Goal: Task Accomplishment & Management: Use online tool/utility

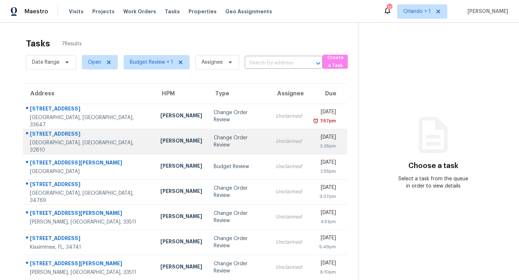
click at [208, 145] on td "Change Order Review" at bounding box center [239, 141] width 62 height 25
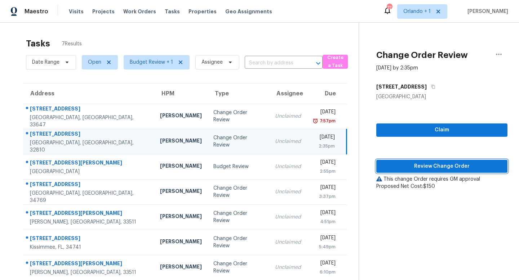
click at [445, 166] on span "Review Change Order" at bounding box center [442, 166] width 120 height 9
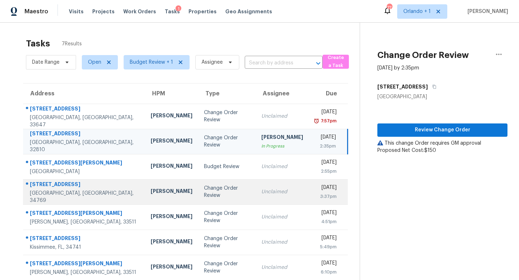
click at [208, 195] on div "Change Order Review" at bounding box center [227, 192] width 46 height 14
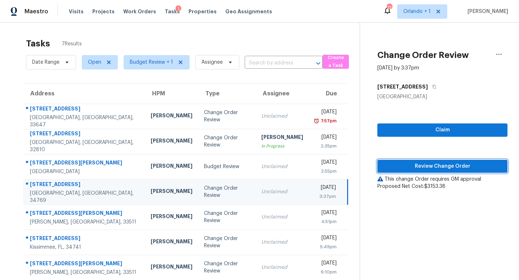
click at [452, 164] on span "Review Change Order" at bounding box center [442, 166] width 119 height 9
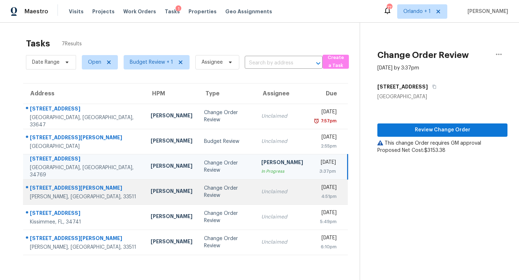
click at [206, 189] on div "Change Order Review" at bounding box center [227, 192] width 46 height 14
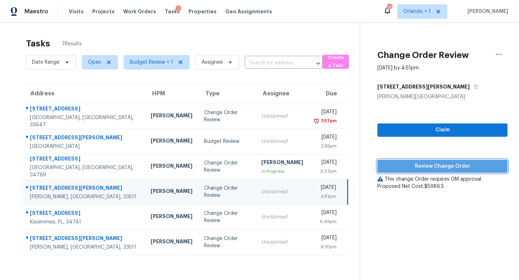
click at [431, 163] on span "Review Change Order" at bounding box center [442, 166] width 119 height 9
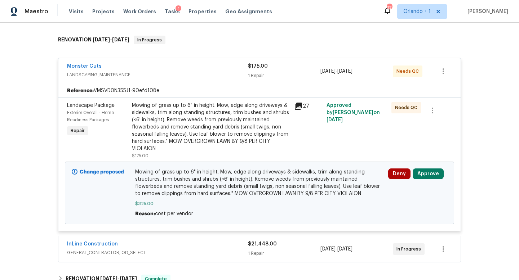
scroll to position [111, 0]
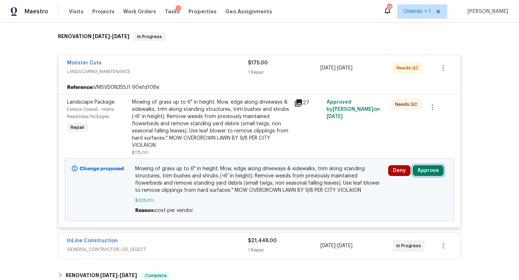
click at [426, 170] on button "Approve" at bounding box center [428, 170] width 31 height 11
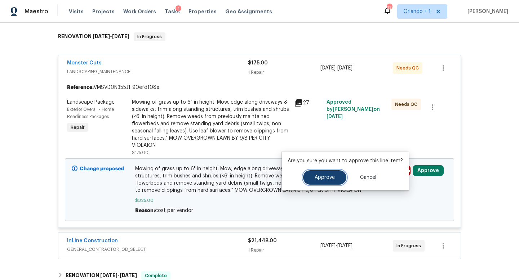
click at [322, 178] on span "Approve" at bounding box center [325, 177] width 20 height 5
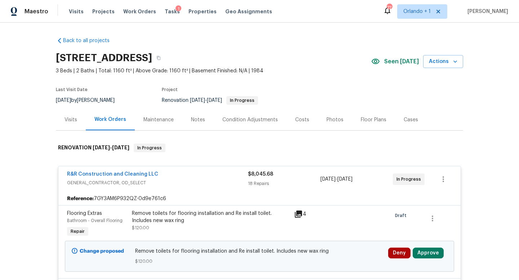
scroll to position [5, 0]
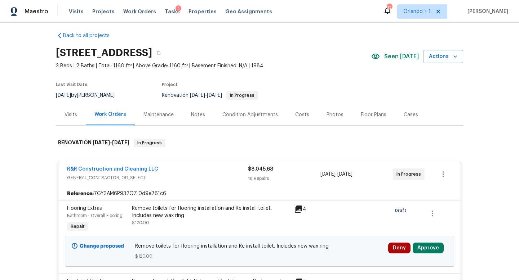
click at [228, 172] on div "R&R Construction and Cleaning LLC" at bounding box center [157, 170] width 181 height 9
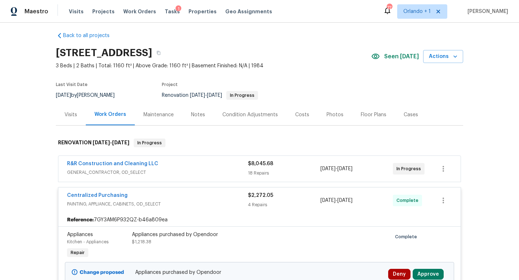
click at [227, 198] on div "Centralized Purchasing" at bounding box center [157, 196] width 181 height 9
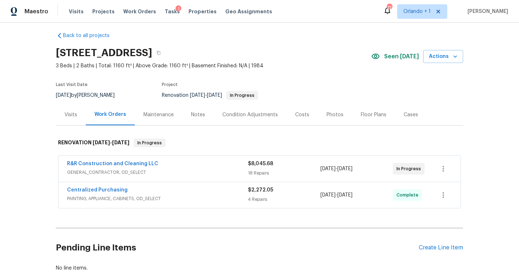
click at [224, 166] on div "R&R Construction and Cleaning LLC" at bounding box center [157, 164] width 181 height 9
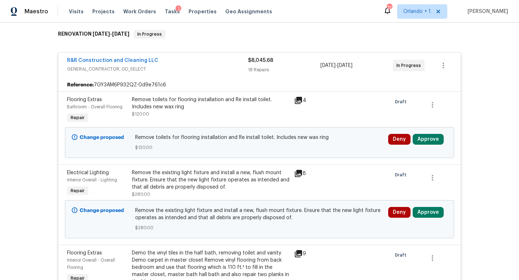
scroll to position [124, 0]
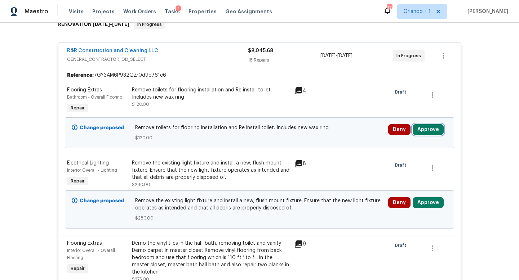
click at [428, 129] on button "Approve" at bounding box center [428, 129] width 31 height 11
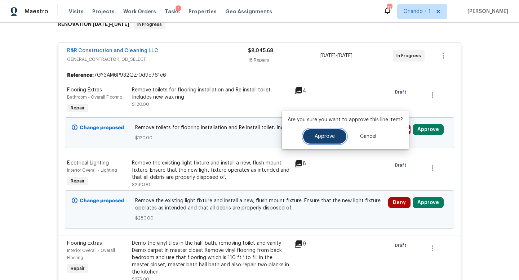
click at [334, 138] on button "Approve" at bounding box center [324, 136] width 43 height 14
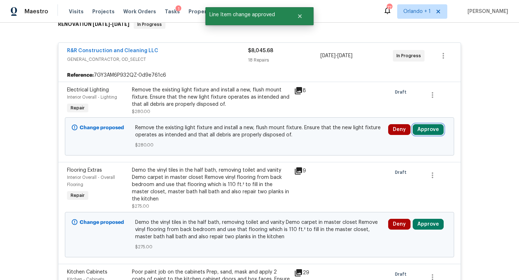
click at [421, 133] on button "Approve" at bounding box center [428, 129] width 31 height 11
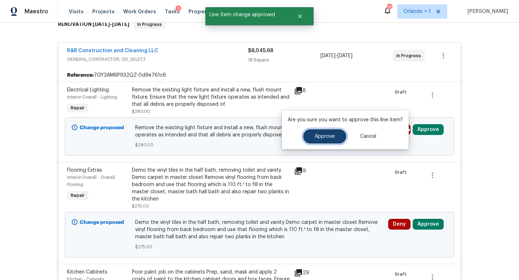
click at [333, 137] on button "Approve" at bounding box center [324, 136] width 43 height 14
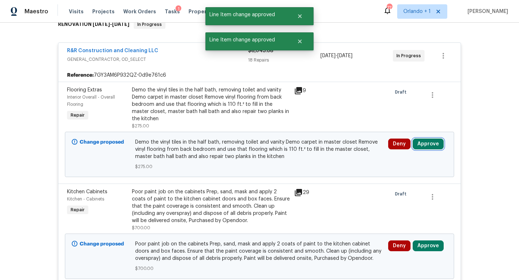
click at [429, 144] on button "Approve" at bounding box center [428, 144] width 31 height 11
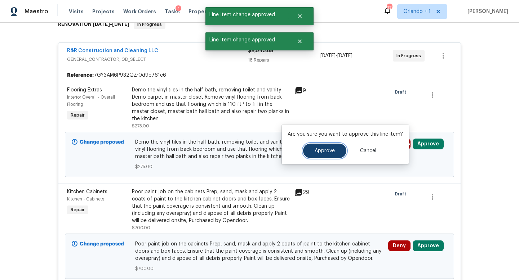
click at [323, 152] on span "Approve" at bounding box center [325, 151] width 20 height 5
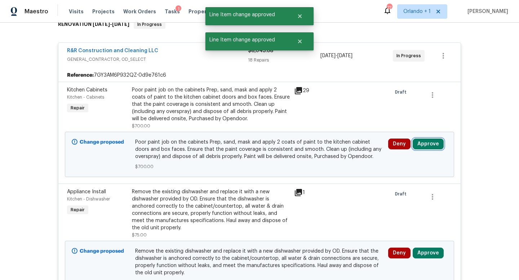
click at [427, 149] on button "Approve" at bounding box center [428, 144] width 31 height 11
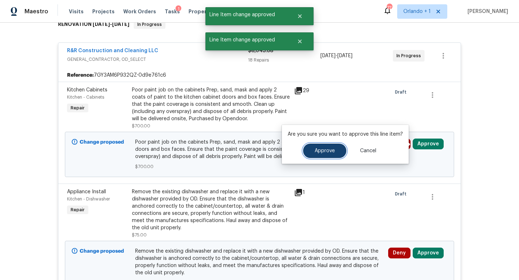
click at [322, 154] on button "Approve" at bounding box center [324, 151] width 43 height 14
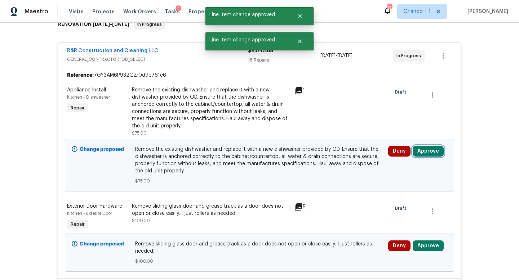
click at [424, 154] on button "Approve" at bounding box center [428, 151] width 31 height 11
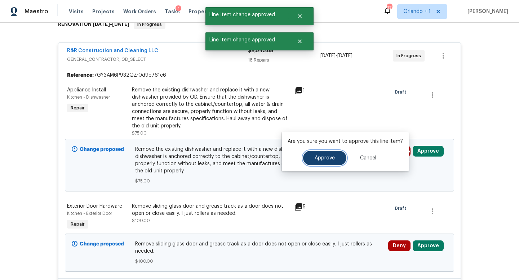
click at [316, 157] on span "Approve" at bounding box center [325, 158] width 20 height 5
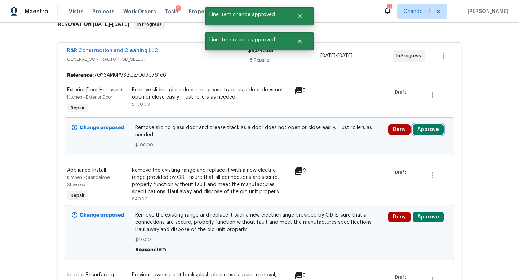
click at [427, 129] on button "Approve" at bounding box center [428, 129] width 31 height 11
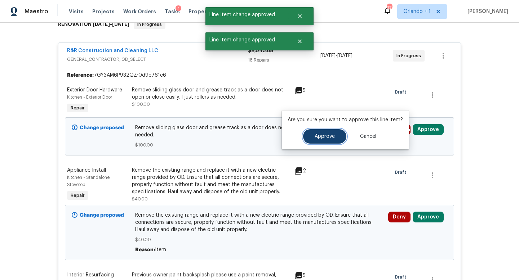
click at [318, 136] on span "Approve" at bounding box center [325, 136] width 20 height 5
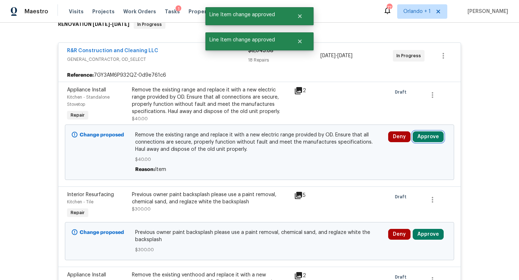
click at [424, 136] on button "Approve" at bounding box center [428, 137] width 31 height 11
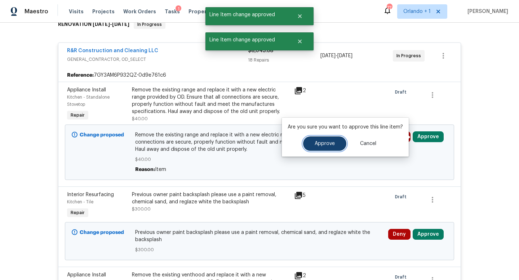
click at [323, 142] on span "Approve" at bounding box center [325, 143] width 20 height 5
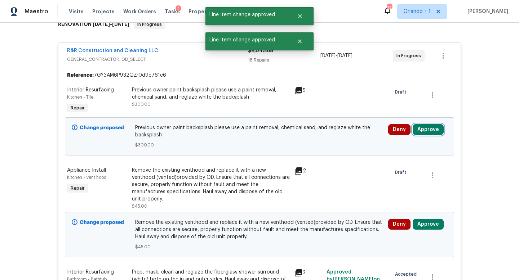
click at [428, 131] on button "Approve" at bounding box center [428, 129] width 31 height 11
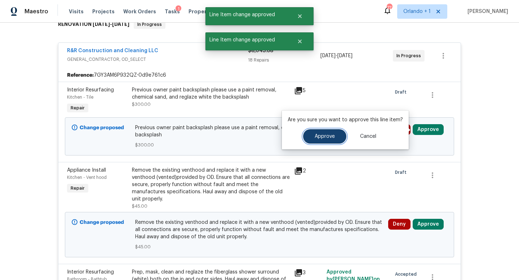
click at [327, 139] on span "Approve" at bounding box center [325, 136] width 20 height 5
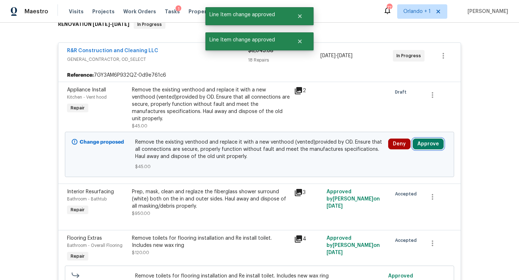
click at [427, 139] on button "Approve" at bounding box center [428, 144] width 31 height 11
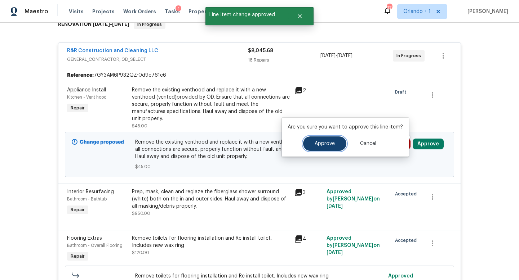
click at [318, 147] on button "Approve" at bounding box center [324, 144] width 43 height 14
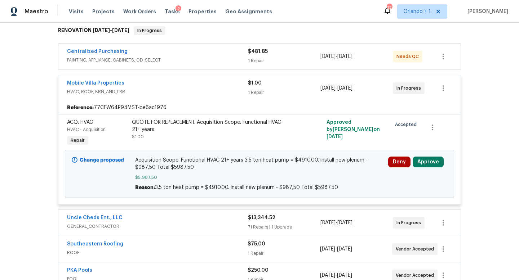
scroll to position [129, 0]
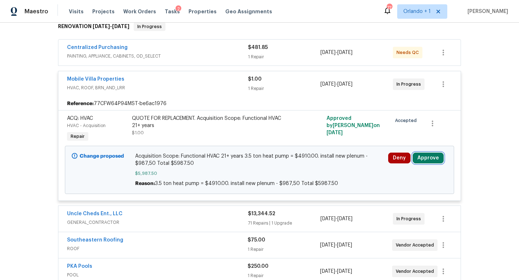
click at [427, 153] on button "Approve" at bounding box center [428, 158] width 31 height 11
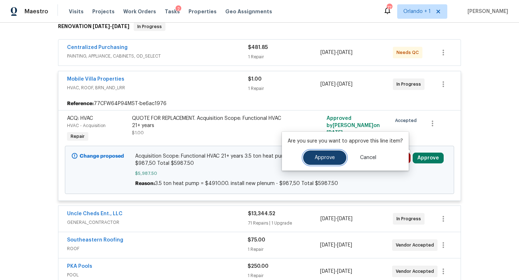
click at [326, 157] on span "Approve" at bounding box center [325, 157] width 20 height 5
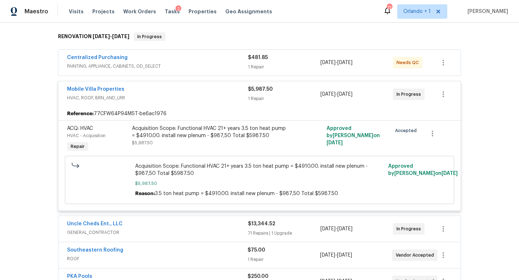
scroll to position [32, 0]
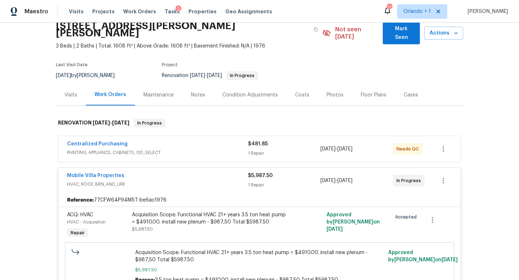
click at [208, 172] on div "Mobile Villa Properties" at bounding box center [157, 176] width 181 height 9
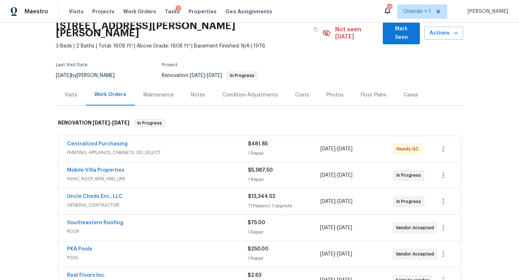
click at [225, 193] on div "Uncle Cheds Ent., LLC" at bounding box center [157, 197] width 181 height 9
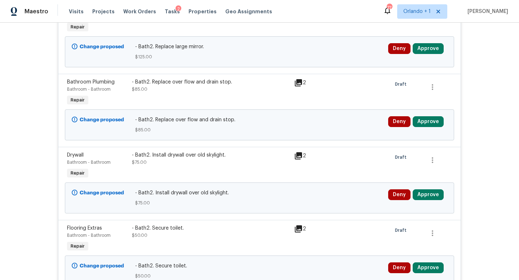
scroll to position [227, 0]
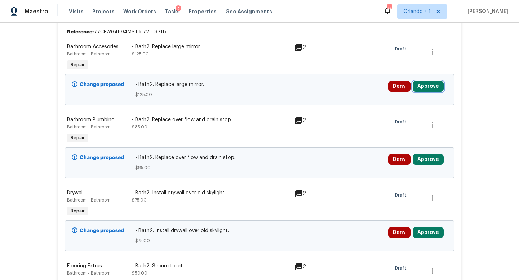
click at [426, 81] on button "Approve" at bounding box center [428, 86] width 31 height 11
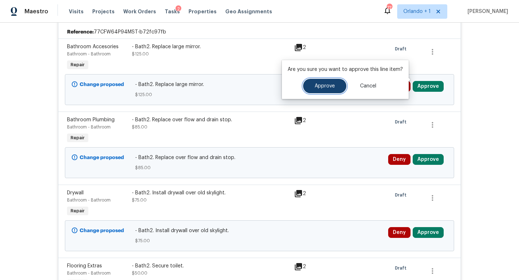
click at [333, 92] on button "Approve" at bounding box center [324, 86] width 43 height 14
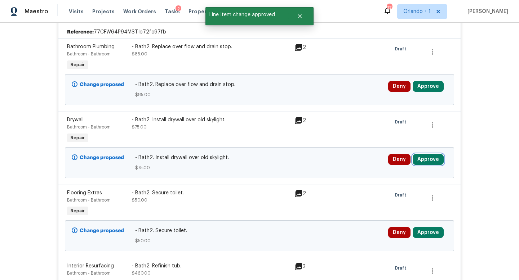
click at [424, 155] on button "Approve" at bounding box center [428, 159] width 31 height 11
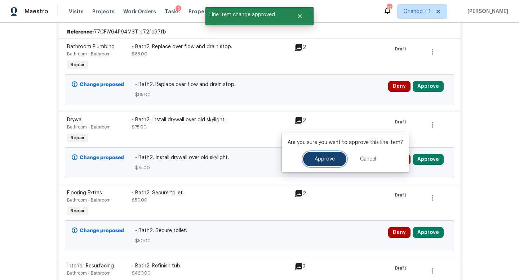
click at [320, 161] on span "Approve" at bounding box center [325, 159] width 20 height 5
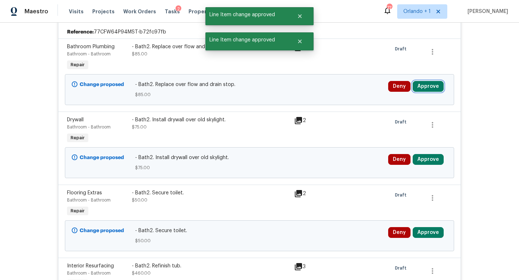
click at [427, 81] on button "Approve" at bounding box center [428, 86] width 31 height 11
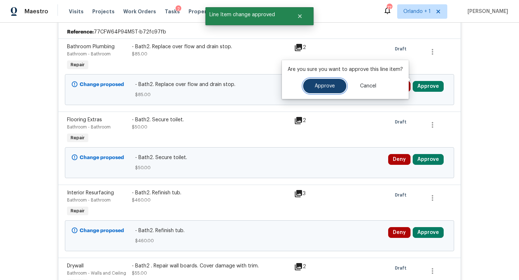
click at [321, 83] on button "Approve" at bounding box center [324, 86] width 43 height 14
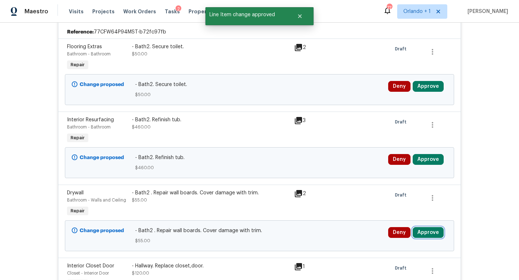
click at [426, 229] on button "Approve" at bounding box center [428, 232] width 31 height 11
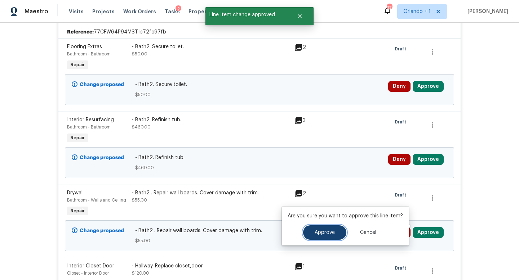
click at [329, 232] on span "Approve" at bounding box center [325, 232] width 20 height 5
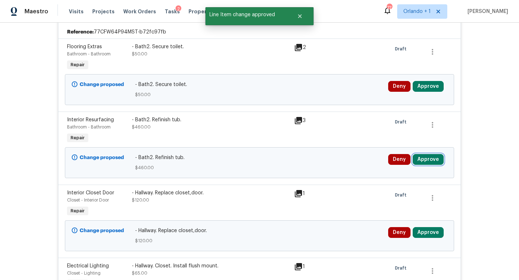
click at [427, 154] on button "Approve" at bounding box center [428, 159] width 31 height 11
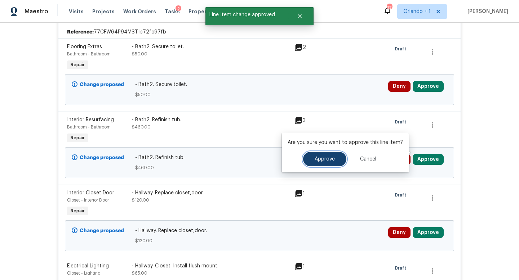
click at [322, 160] on span "Approve" at bounding box center [325, 159] width 20 height 5
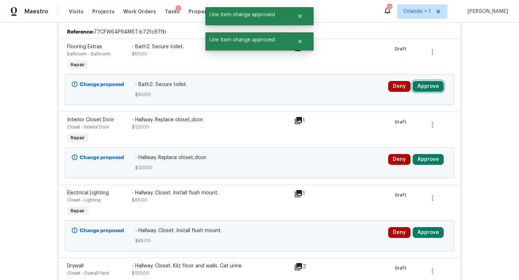
click at [429, 81] on button "Approve" at bounding box center [428, 86] width 31 height 11
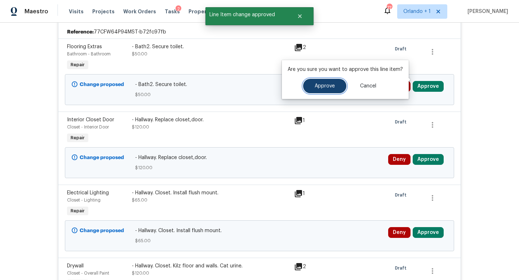
click at [327, 85] on span "Approve" at bounding box center [325, 86] width 20 height 5
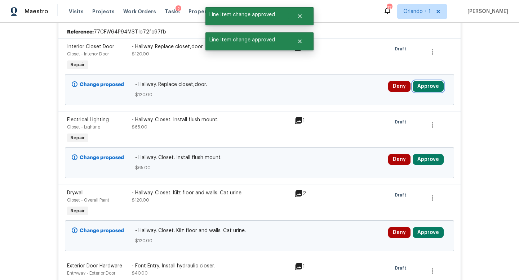
click at [425, 81] on button "Approve" at bounding box center [428, 86] width 31 height 11
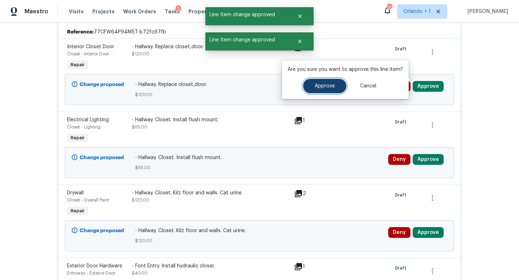
click at [329, 87] on span "Approve" at bounding box center [325, 86] width 20 height 5
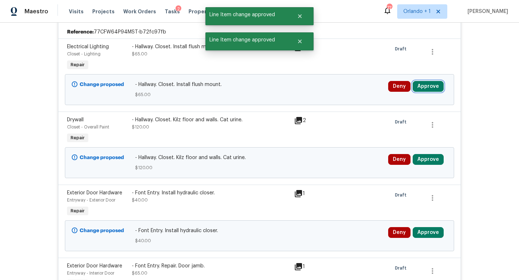
click at [429, 81] on button "Approve" at bounding box center [428, 86] width 31 height 11
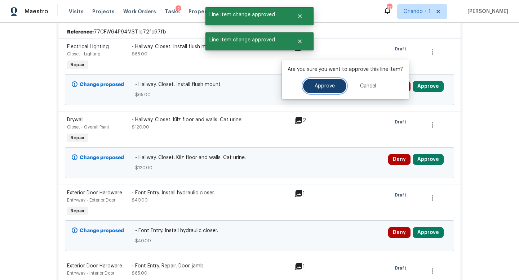
click at [327, 85] on span "Approve" at bounding box center [325, 86] width 20 height 5
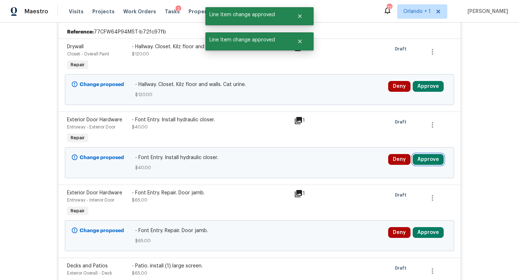
click at [426, 154] on button "Approve" at bounding box center [428, 159] width 31 height 11
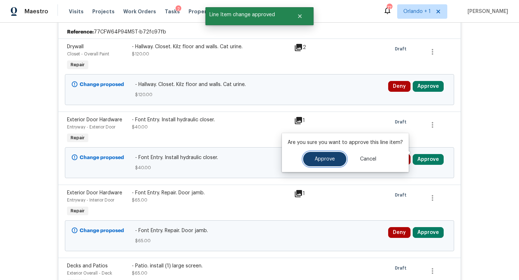
click at [328, 158] on span "Approve" at bounding box center [325, 159] width 20 height 5
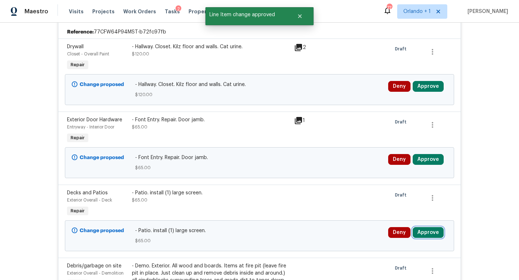
click at [426, 227] on button "Approve" at bounding box center [428, 232] width 31 height 11
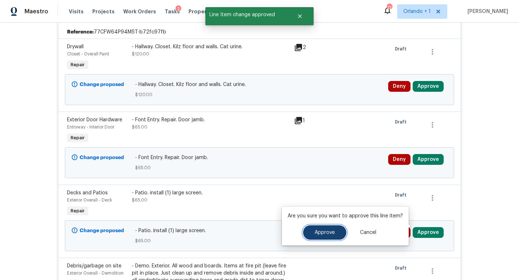
click at [320, 235] on span "Approve" at bounding box center [325, 232] width 20 height 5
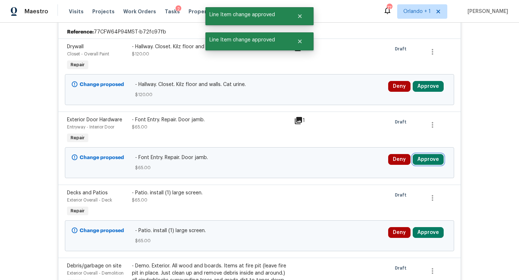
click at [427, 154] on button "Approve" at bounding box center [428, 159] width 31 height 11
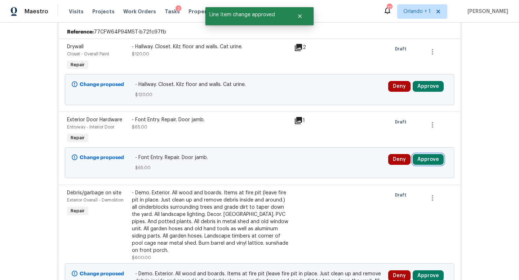
click at [426, 154] on button "Approve" at bounding box center [428, 159] width 31 height 11
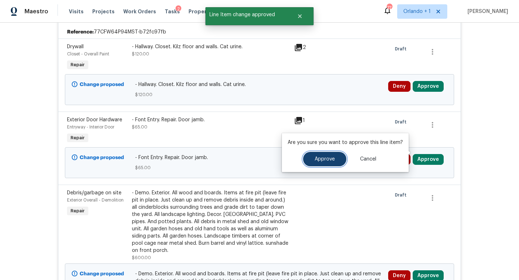
click at [310, 156] on button "Approve" at bounding box center [324, 159] width 43 height 14
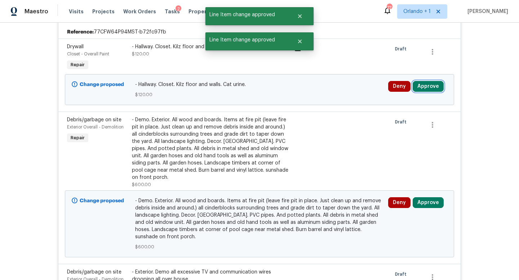
click at [424, 82] on button "Approve" at bounding box center [428, 86] width 31 height 11
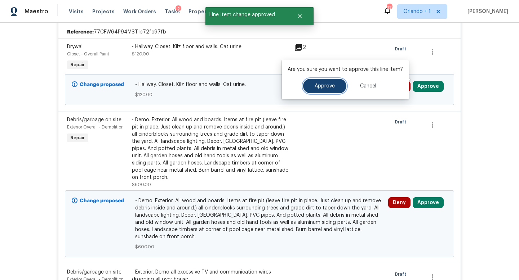
click at [324, 89] on button "Approve" at bounding box center [324, 86] width 43 height 14
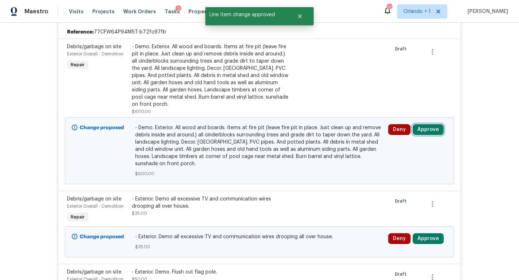
click at [428, 124] on button "Approve" at bounding box center [428, 129] width 31 height 11
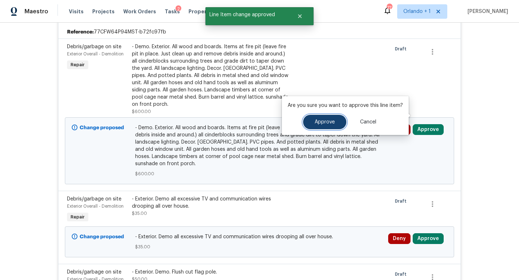
click at [325, 120] on span "Approve" at bounding box center [325, 122] width 20 height 5
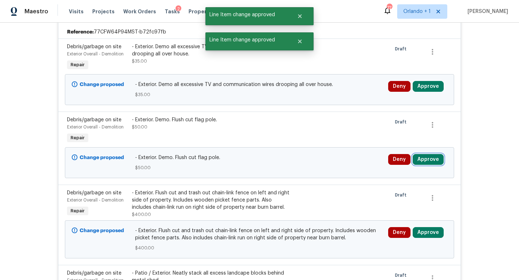
click at [420, 154] on button "Approve" at bounding box center [428, 159] width 31 height 11
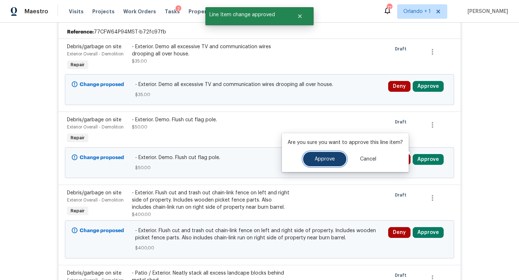
click at [320, 155] on button "Approve" at bounding box center [324, 159] width 43 height 14
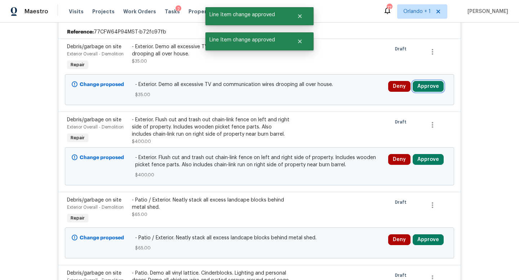
click at [426, 81] on button "Approve" at bounding box center [428, 86] width 31 height 11
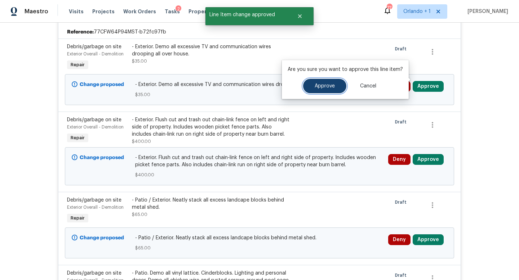
click at [322, 84] on span "Approve" at bounding box center [325, 86] width 20 height 5
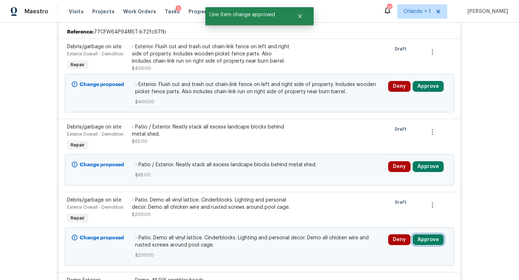
click at [425, 235] on button "Approve" at bounding box center [428, 240] width 31 height 11
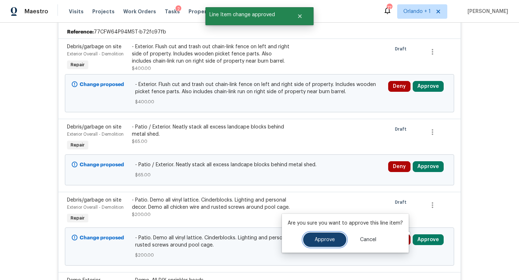
click at [316, 237] on button "Approve" at bounding box center [324, 240] width 43 height 14
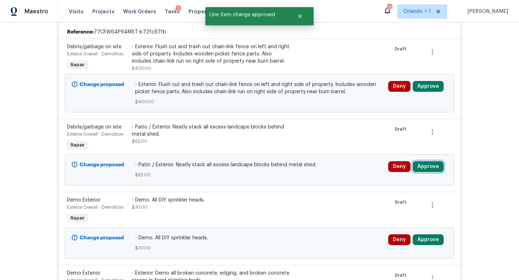
click at [426, 161] on button "Approve" at bounding box center [428, 166] width 31 height 11
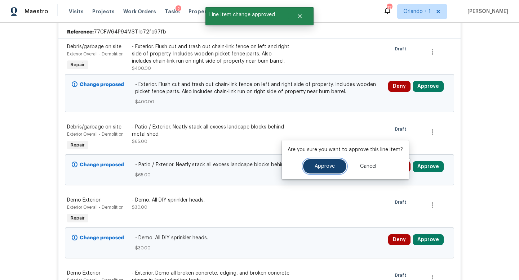
click at [315, 165] on span "Approve" at bounding box center [325, 166] width 20 height 5
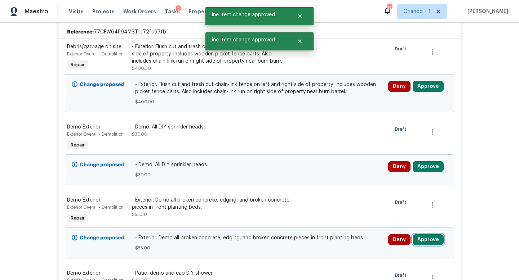
click at [430, 235] on button "Approve" at bounding box center [428, 240] width 31 height 11
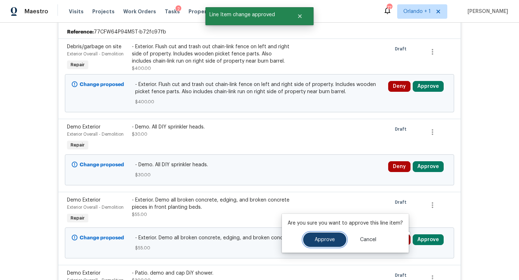
click at [324, 235] on button "Approve" at bounding box center [324, 240] width 43 height 14
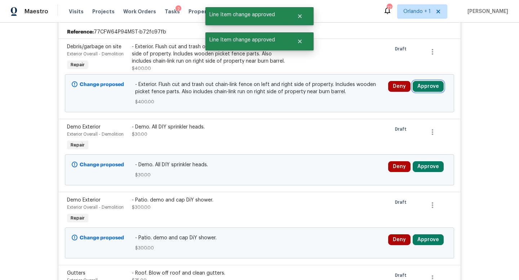
click at [428, 81] on button "Approve" at bounding box center [428, 86] width 31 height 11
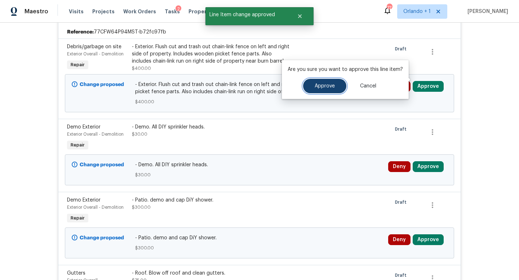
click at [315, 86] on span "Approve" at bounding box center [325, 86] width 20 height 5
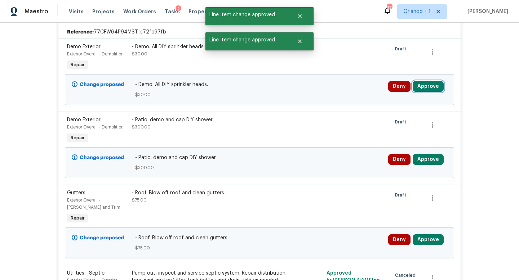
click at [425, 81] on button "Approve" at bounding box center [428, 86] width 31 height 11
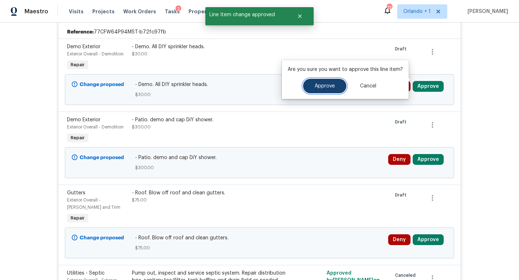
click at [323, 85] on span "Approve" at bounding box center [325, 86] width 20 height 5
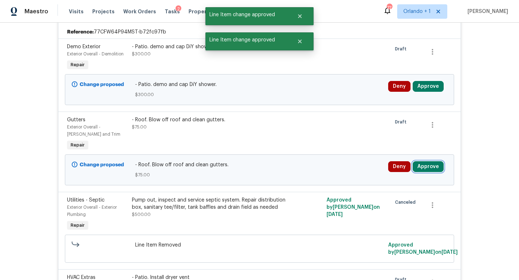
click at [425, 163] on button "Approve" at bounding box center [428, 166] width 31 height 11
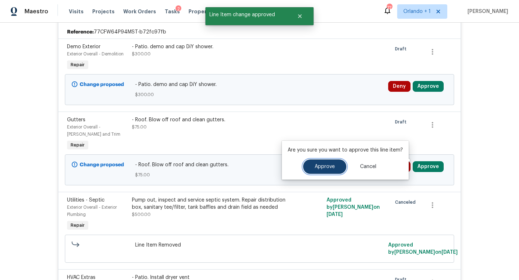
click at [328, 164] on button "Approve" at bounding box center [324, 167] width 43 height 14
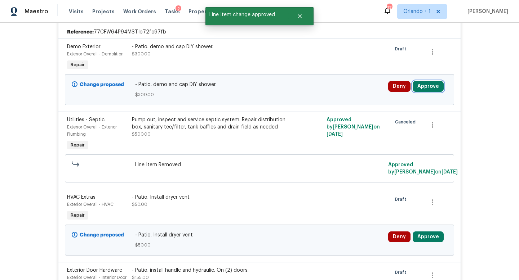
click at [428, 81] on button "Approve" at bounding box center [428, 86] width 31 height 11
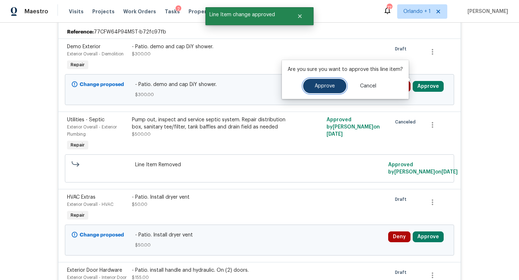
click at [333, 84] on span "Approve" at bounding box center [325, 86] width 20 height 5
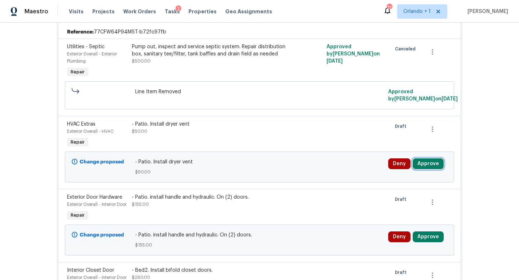
click at [428, 159] on button "Approve" at bounding box center [428, 164] width 31 height 11
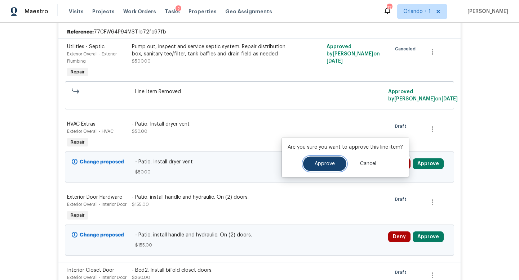
click at [318, 161] on span "Approve" at bounding box center [325, 163] width 20 height 5
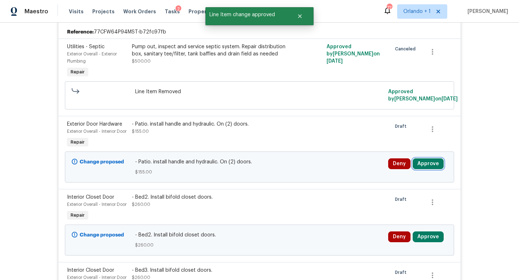
click at [428, 164] on button "Approve" at bounding box center [428, 164] width 31 height 11
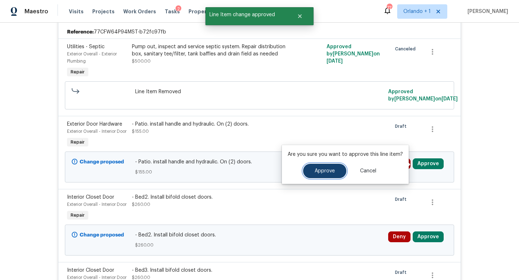
click at [324, 171] on span "Approve" at bounding box center [325, 171] width 20 height 5
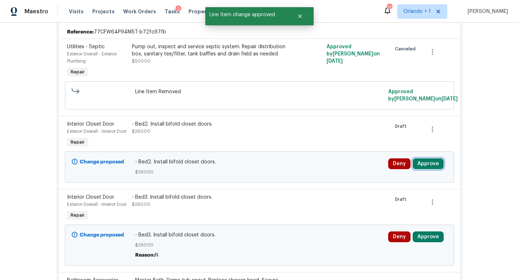
click at [426, 166] on button "Approve" at bounding box center [428, 164] width 31 height 11
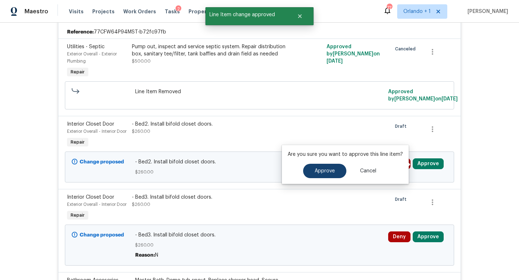
click at [323, 170] on span "Approve" at bounding box center [325, 171] width 20 height 5
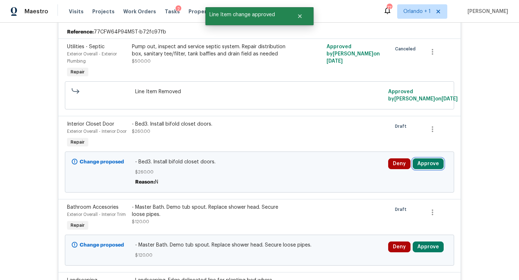
click at [428, 168] on button "Approve" at bounding box center [428, 164] width 31 height 11
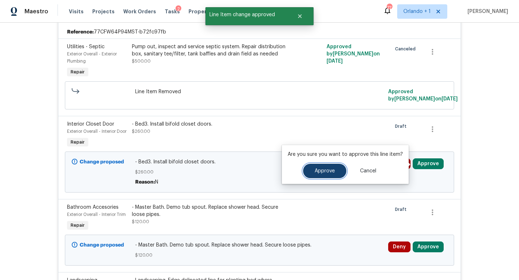
click at [318, 174] on span "Approve" at bounding box center [325, 171] width 20 height 5
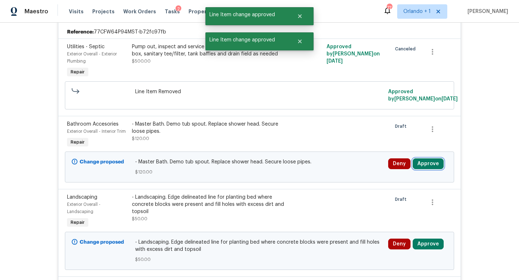
click at [429, 159] on button "Approve" at bounding box center [428, 164] width 31 height 11
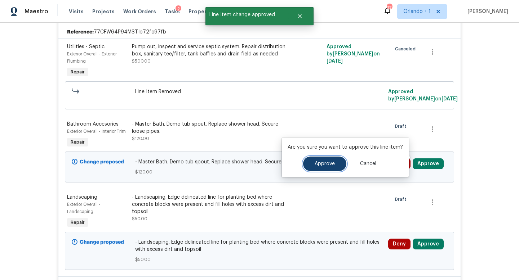
click at [329, 163] on span "Approve" at bounding box center [325, 163] width 20 height 5
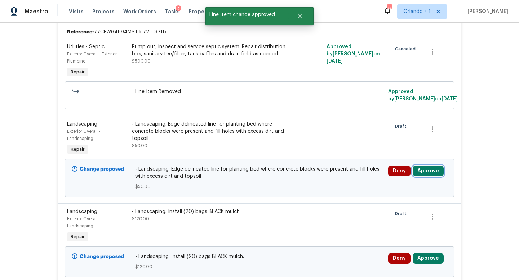
click at [424, 169] on button "Approve" at bounding box center [428, 171] width 31 height 11
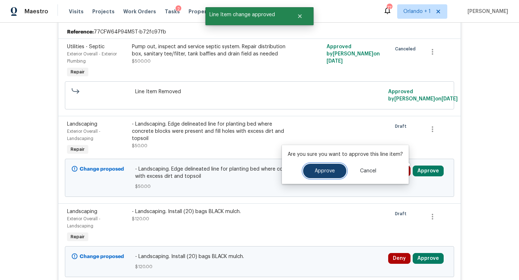
click at [322, 169] on span "Approve" at bounding box center [325, 171] width 20 height 5
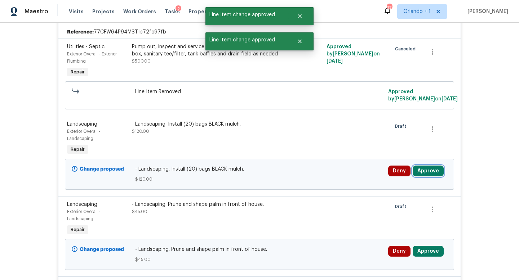
click at [429, 166] on button "Approve" at bounding box center [428, 171] width 31 height 11
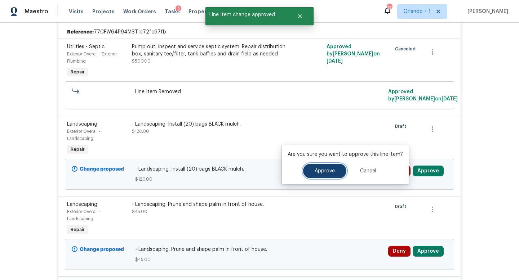
click at [322, 172] on span "Approve" at bounding box center [325, 171] width 20 height 5
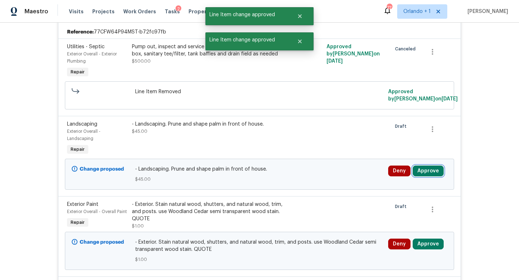
click at [427, 166] on button "Approve" at bounding box center [428, 171] width 31 height 11
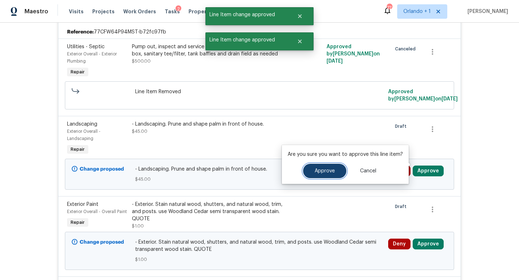
click at [322, 175] on button "Approve" at bounding box center [324, 171] width 43 height 14
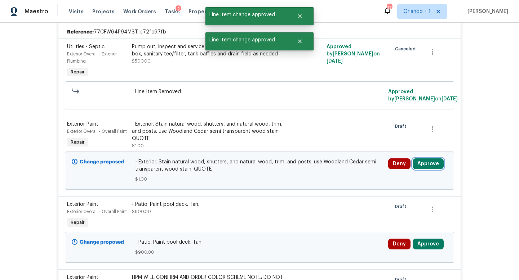
click at [421, 159] on button "Approve" at bounding box center [428, 164] width 31 height 11
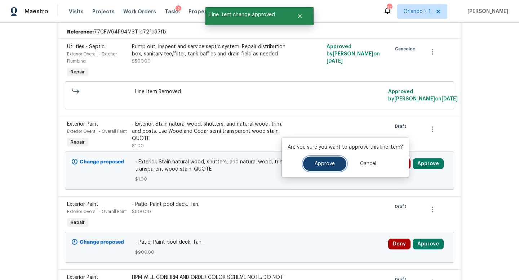
click at [322, 166] on span "Approve" at bounding box center [325, 163] width 20 height 5
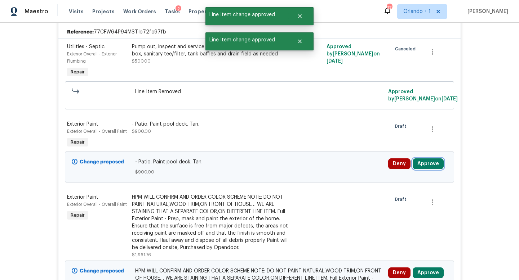
click at [428, 159] on button "Approve" at bounding box center [428, 164] width 31 height 11
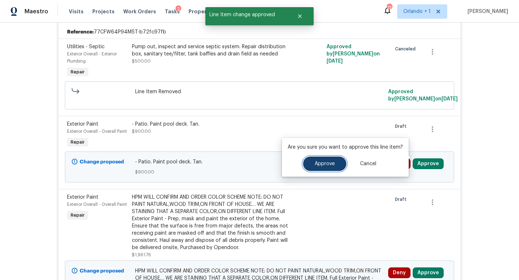
click at [315, 163] on span "Approve" at bounding box center [325, 163] width 20 height 5
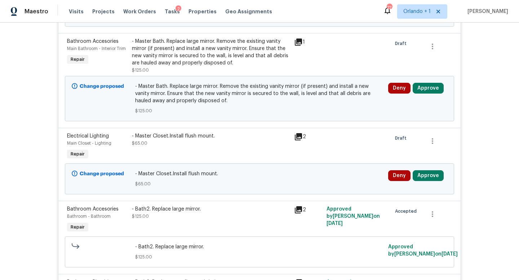
scroll to position [3312, 0]
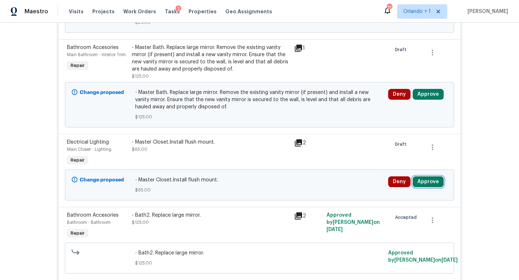
click at [426, 177] on button "Approve" at bounding box center [428, 182] width 31 height 11
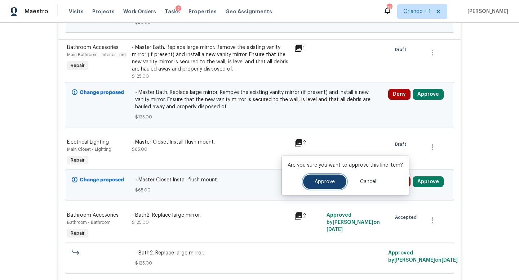
click at [321, 183] on span "Approve" at bounding box center [325, 182] width 20 height 5
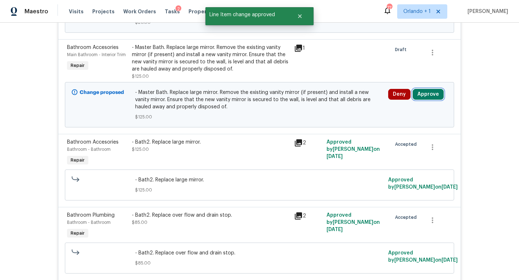
click at [427, 90] on button "Approve" at bounding box center [428, 94] width 31 height 11
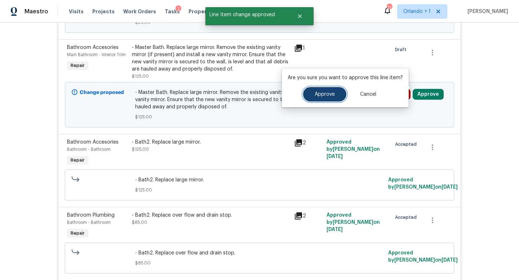
click at [331, 90] on button "Approve" at bounding box center [324, 94] width 43 height 14
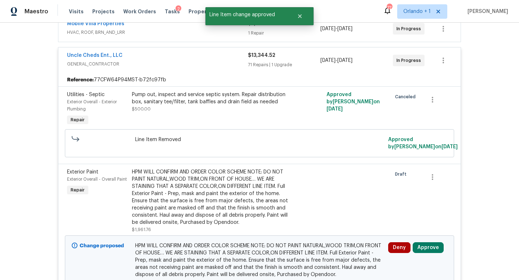
scroll to position [3174, 0]
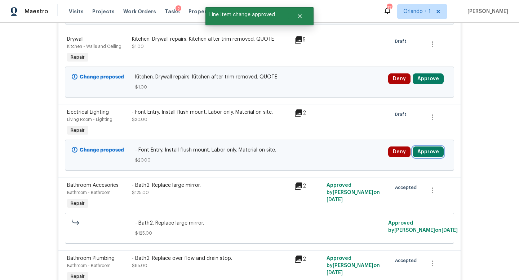
click at [426, 147] on button "Approve" at bounding box center [428, 152] width 31 height 11
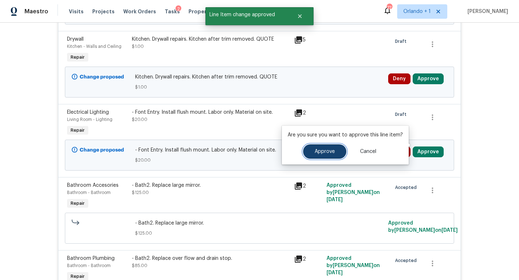
click at [329, 150] on span "Approve" at bounding box center [325, 151] width 20 height 5
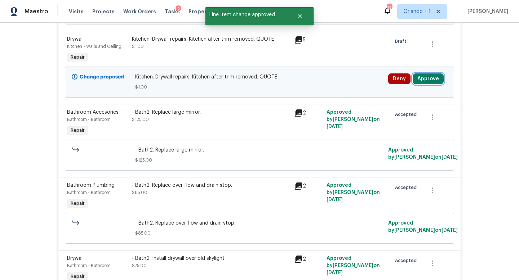
click at [424, 74] on button "Approve" at bounding box center [428, 79] width 31 height 11
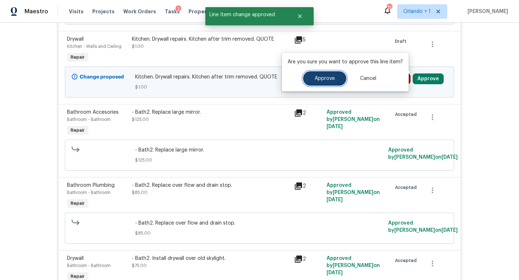
click at [332, 77] on span "Approve" at bounding box center [325, 78] width 20 height 5
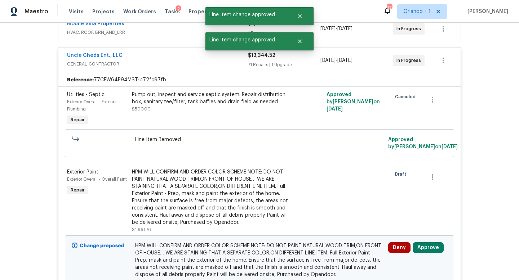
scroll to position [3070, 0]
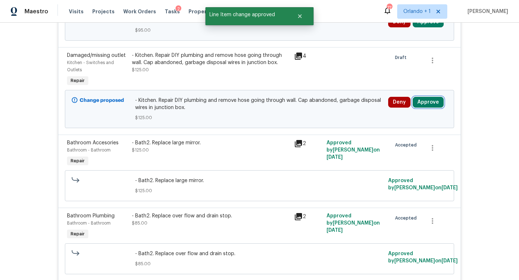
click at [426, 97] on button "Approve" at bounding box center [428, 102] width 31 height 11
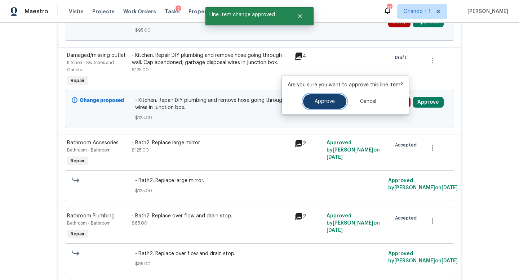
click at [331, 101] on span "Approve" at bounding box center [325, 101] width 20 height 5
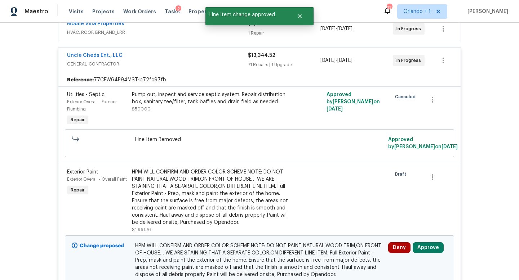
scroll to position [2949, 0]
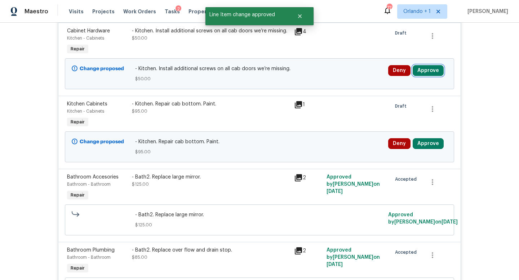
click at [427, 65] on button "Approve" at bounding box center [428, 70] width 31 height 11
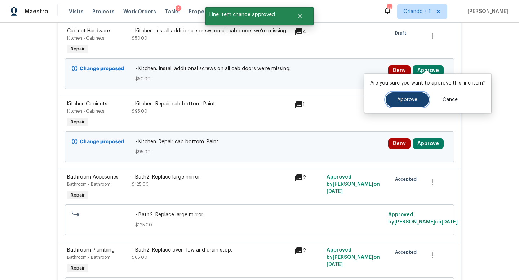
click at [406, 103] on button "Approve" at bounding box center [407, 100] width 43 height 14
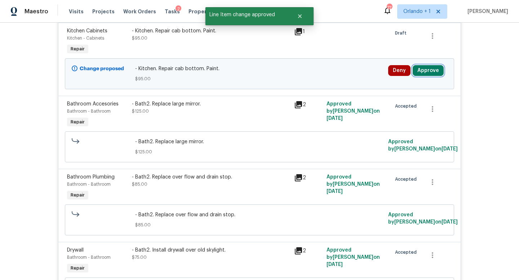
click at [425, 65] on button "Approve" at bounding box center [428, 70] width 31 height 11
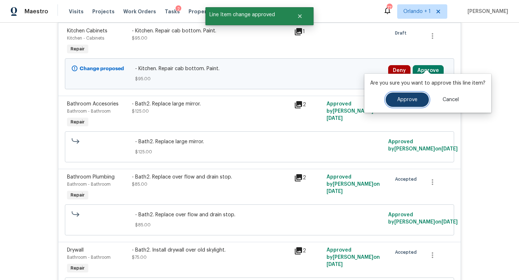
click at [404, 97] on span "Approve" at bounding box center [407, 99] width 20 height 5
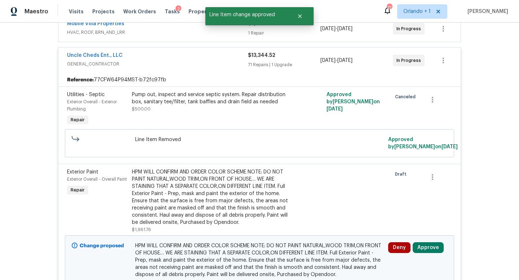
scroll to position [2750, 0]
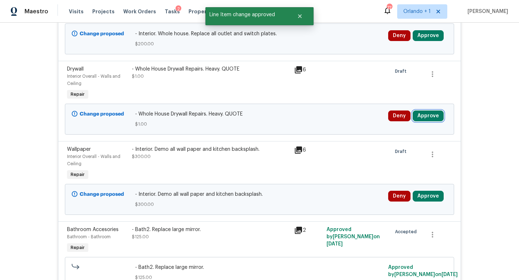
click at [429, 111] on button "Approve" at bounding box center [428, 116] width 31 height 11
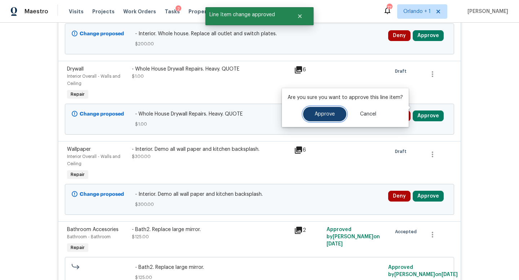
click at [329, 114] on span "Approve" at bounding box center [325, 114] width 20 height 5
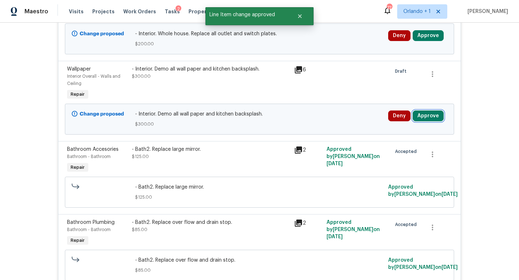
click at [423, 111] on button "Approve" at bounding box center [428, 116] width 31 height 11
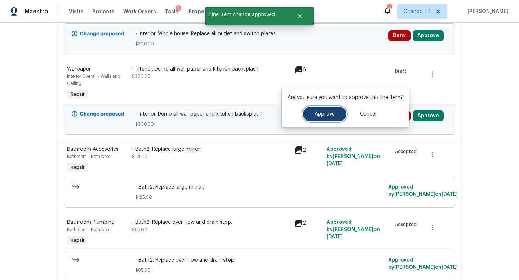
click at [319, 118] on button "Approve" at bounding box center [324, 114] width 43 height 14
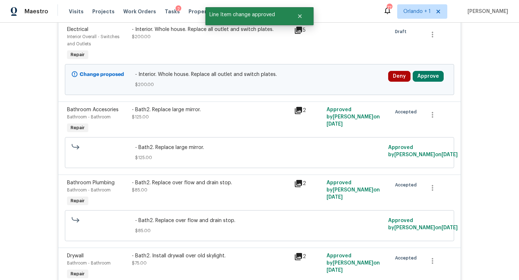
scroll to position [2665, 0]
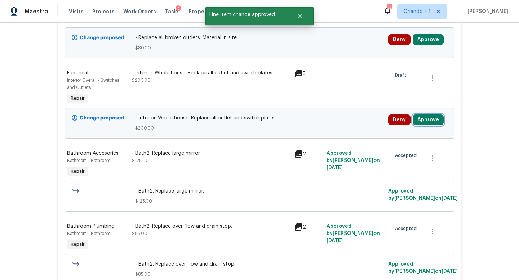
click at [428, 115] on button "Approve" at bounding box center [428, 120] width 31 height 11
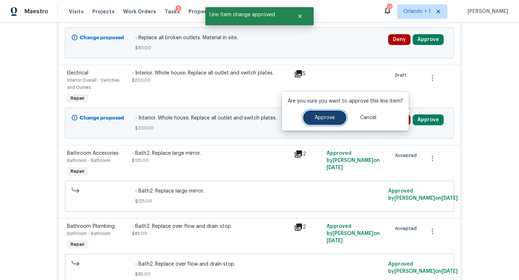
click at [323, 118] on span "Approve" at bounding box center [325, 117] width 20 height 5
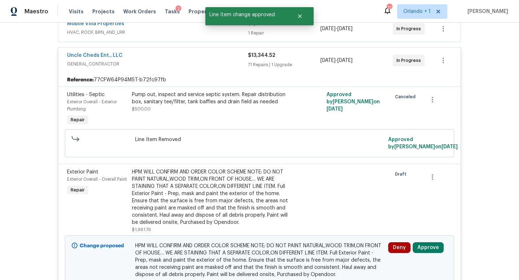
scroll to position [2543, 0]
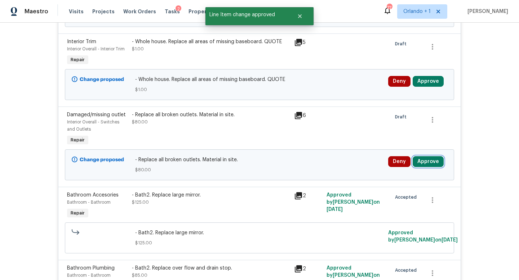
click at [428, 156] on button "Approve" at bounding box center [428, 161] width 31 height 11
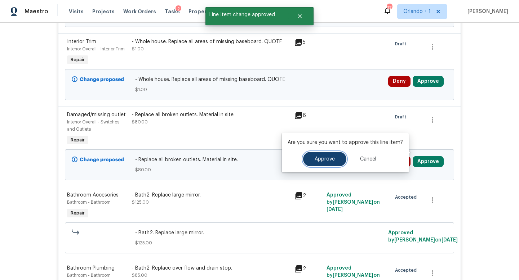
click at [332, 159] on span "Approve" at bounding box center [325, 159] width 20 height 5
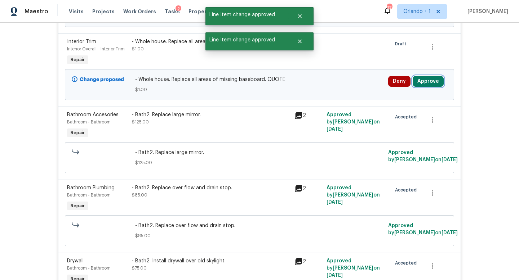
click at [424, 76] on button "Approve" at bounding box center [428, 81] width 31 height 11
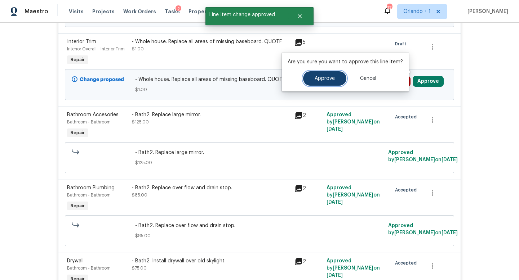
click at [332, 76] on span "Approve" at bounding box center [325, 78] width 20 height 5
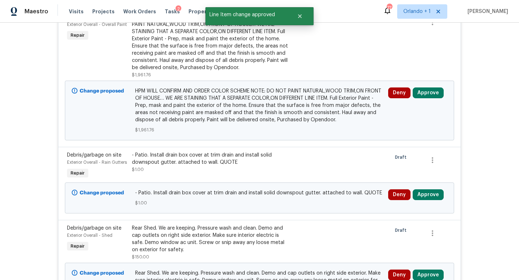
scroll to position [318, 0]
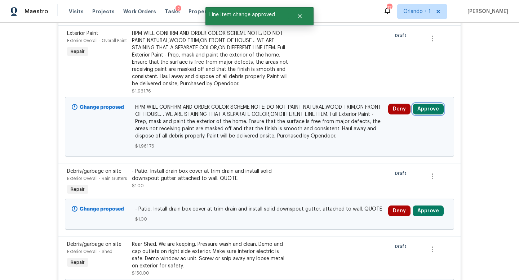
click at [436, 104] on button "Approve" at bounding box center [428, 109] width 31 height 11
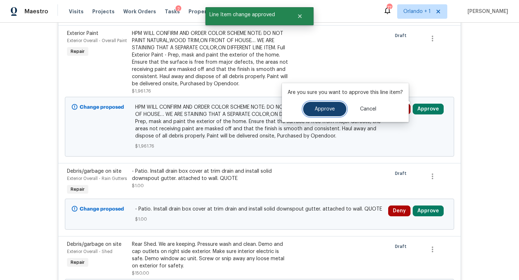
click at [321, 112] on button "Approve" at bounding box center [324, 109] width 43 height 14
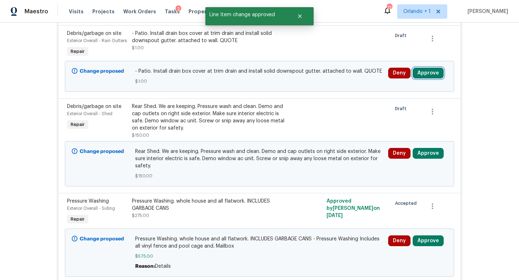
click at [427, 68] on button "Approve" at bounding box center [428, 73] width 31 height 11
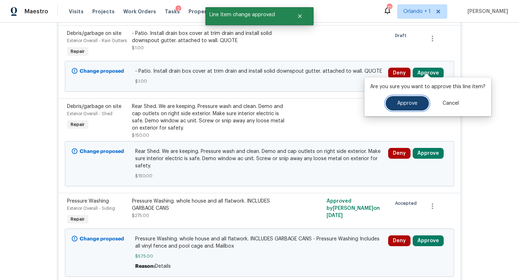
click at [403, 102] on span "Approve" at bounding box center [407, 103] width 20 height 5
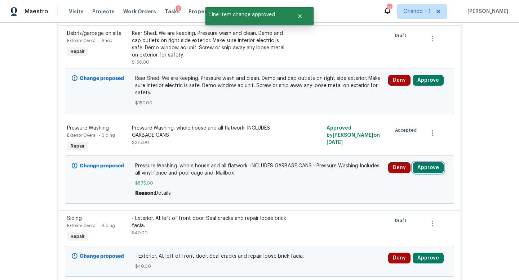
click at [424, 163] on button "Approve" at bounding box center [428, 168] width 31 height 11
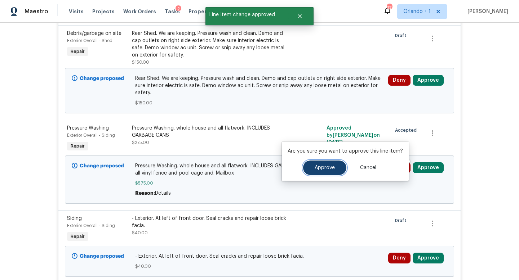
click at [326, 166] on span "Approve" at bounding box center [325, 167] width 20 height 5
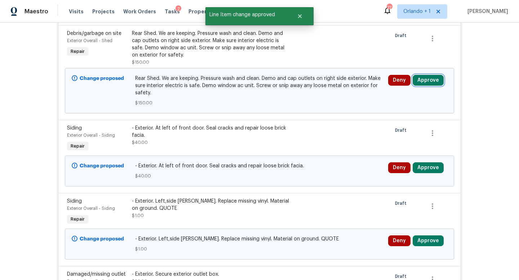
click at [427, 75] on button "Approve" at bounding box center [428, 80] width 31 height 11
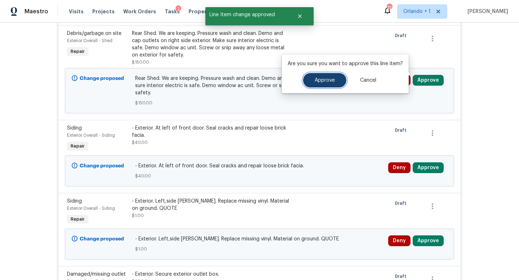
click at [322, 76] on button "Approve" at bounding box center [324, 80] width 43 height 14
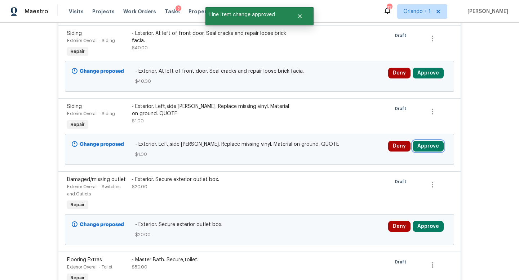
click at [424, 141] on button "Approve" at bounding box center [428, 146] width 31 height 11
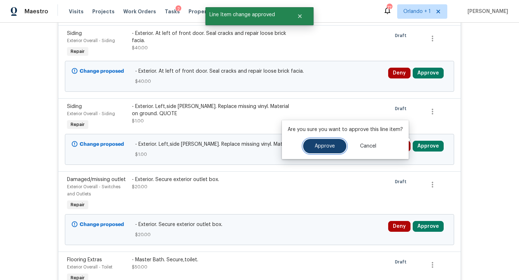
click at [330, 149] on button "Approve" at bounding box center [324, 146] width 43 height 14
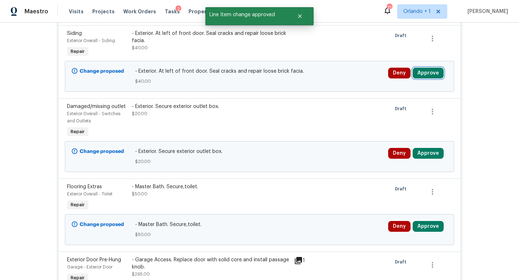
click at [429, 68] on button "Approve" at bounding box center [428, 73] width 31 height 11
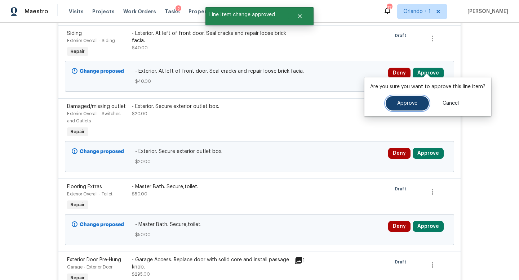
click at [403, 103] on span "Approve" at bounding box center [407, 103] width 20 height 5
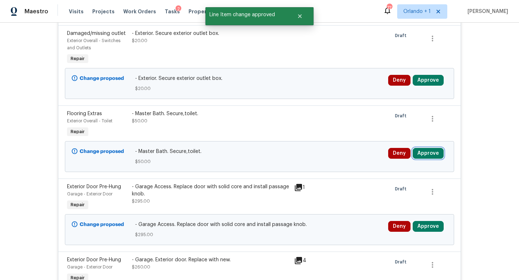
click at [428, 148] on button "Approve" at bounding box center [428, 153] width 31 height 11
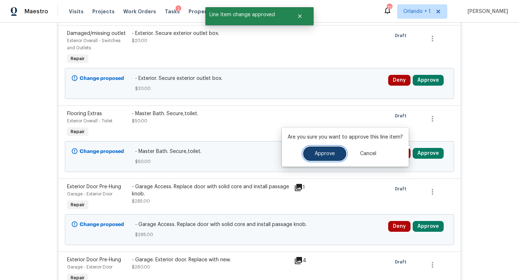
click at [321, 153] on span "Approve" at bounding box center [325, 153] width 20 height 5
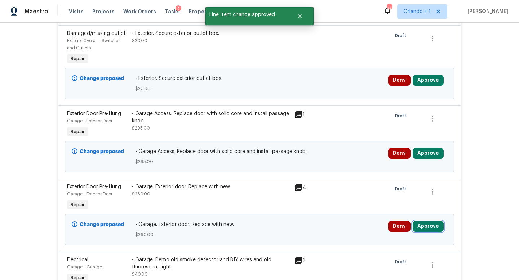
click at [428, 221] on button "Approve" at bounding box center [428, 226] width 31 height 11
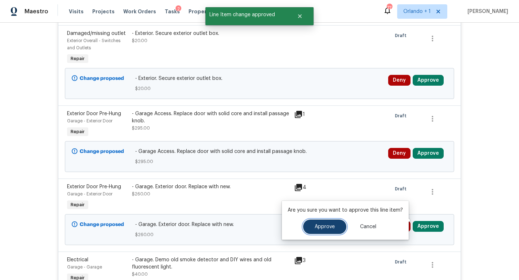
click at [327, 225] on span "Approve" at bounding box center [325, 227] width 20 height 5
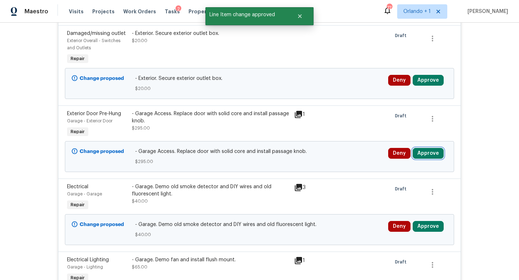
click at [433, 148] on button "Approve" at bounding box center [428, 153] width 31 height 11
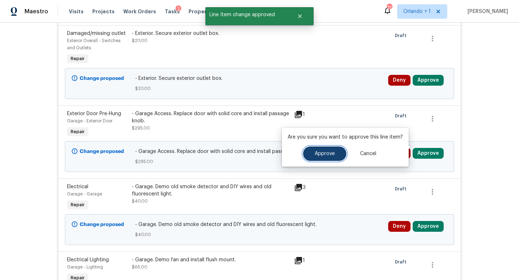
click at [324, 150] on button "Approve" at bounding box center [324, 154] width 43 height 14
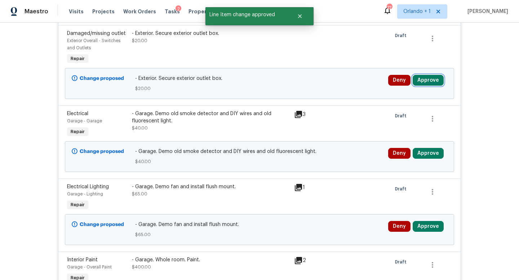
click at [428, 75] on button "Approve" at bounding box center [428, 80] width 31 height 11
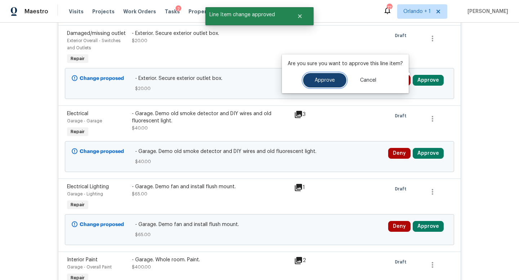
click at [319, 79] on span "Approve" at bounding box center [325, 80] width 20 height 5
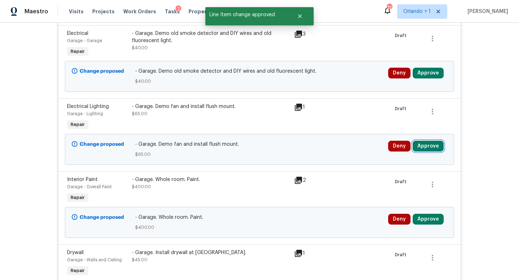
click at [429, 142] on button "Approve" at bounding box center [428, 146] width 31 height 11
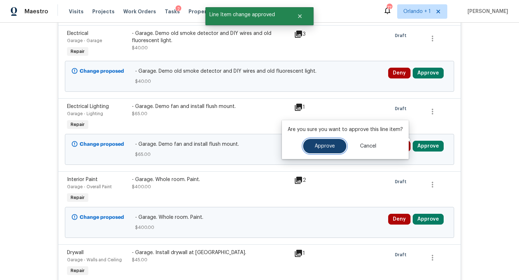
click at [322, 145] on span "Approve" at bounding box center [325, 146] width 20 height 5
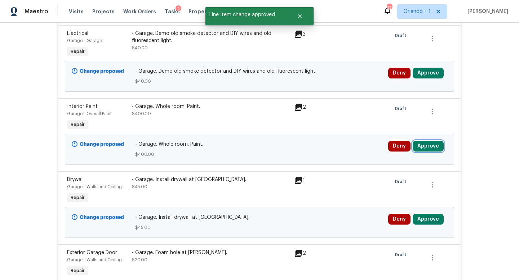
click at [434, 141] on button "Approve" at bounding box center [428, 146] width 31 height 11
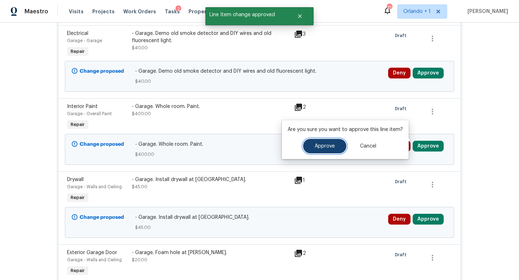
click at [325, 149] on button "Approve" at bounding box center [324, 146] width 43 height 14
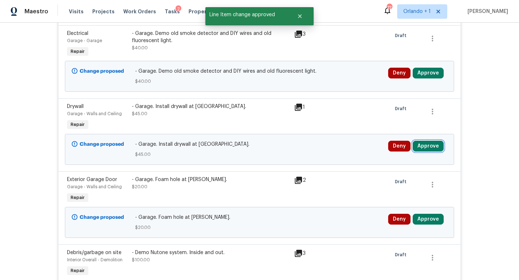
click at [421, 141] on button "Approve" at bounding box center [428, 146] width 31 height 11
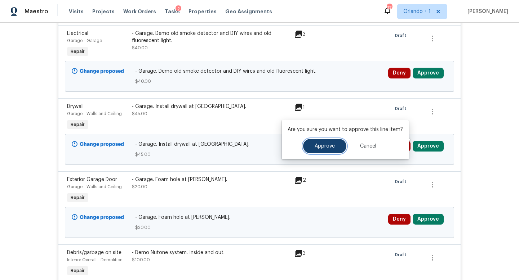
click at [324, 147] on span "Approve" at bounding box center [325, 146] width 20 height 5
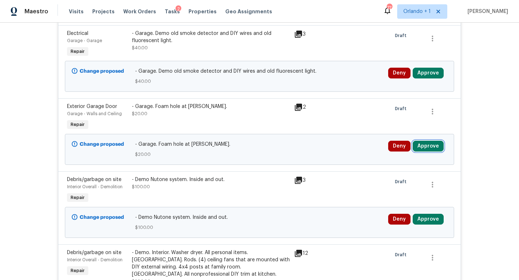
click at [428, 141] on button "Approve" at bounding box center [428, 146] width 31 height 11
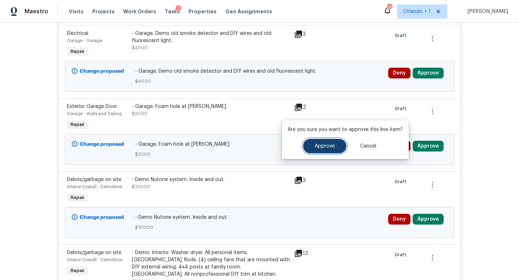
click at [324, 147] on span "Approve" at bounding box center [325, 146] width 20 height 5
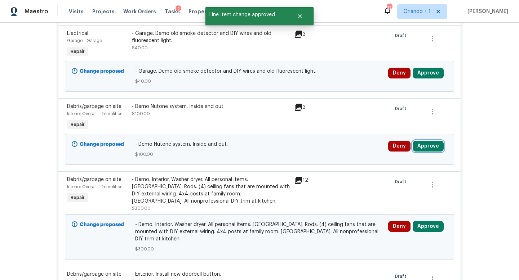
click at [431, 141] on button "Approve" at bounding box center [428, 146] width 31 height 11
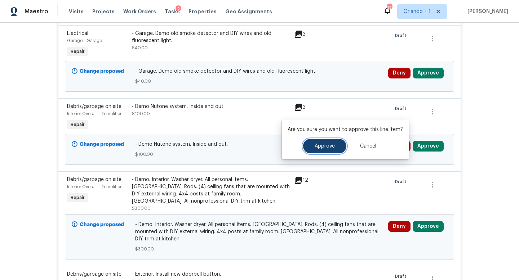
click at [327, 145] on span "Approve" at bounding box center [325, 146] width 20 height 5
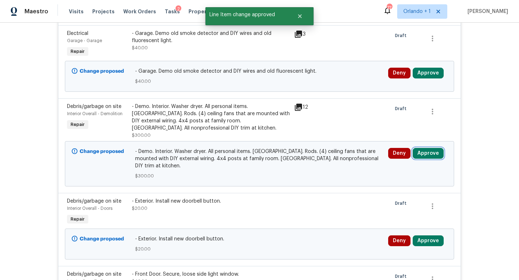
click at [428, 148] on button "Approve" at bounding box center [428, 153] width 31 height 11
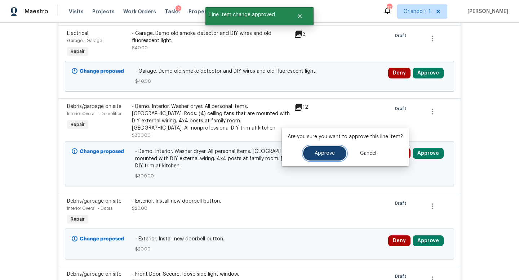
click at [326, 151] on span "Approve" at bounding box center [325, 153] width 20 height 5
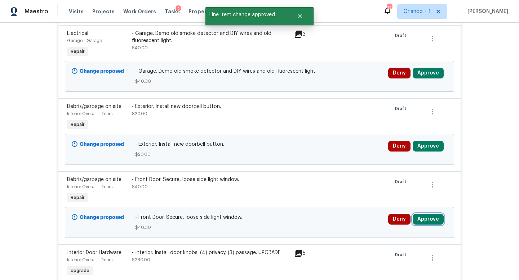
click at [429, 214] on button "Approve" at bounding box center [428, 219] width 31 height 11
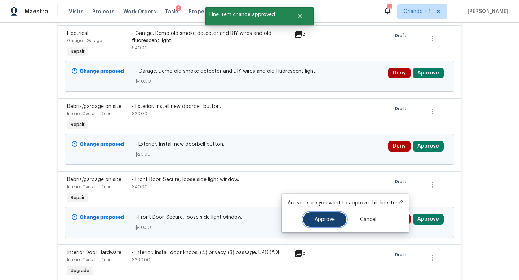
click at [328, 219] on span "Approve" at bounding box center [325, 219] width 20 height 5
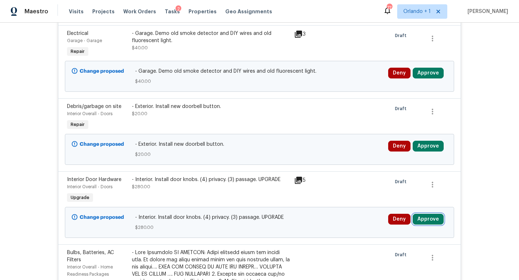
click at [432, 216] on button "Approve" at bounding box center [428, 219] width 31 height 11
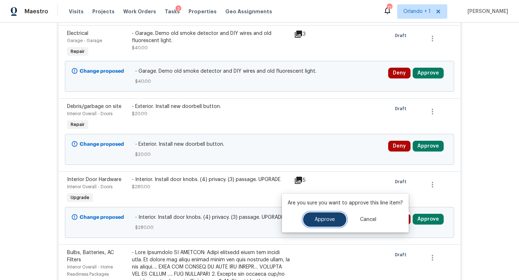
click at [332, 225] on button "Approve" at bounding box center [324, 220] width 43 height 14
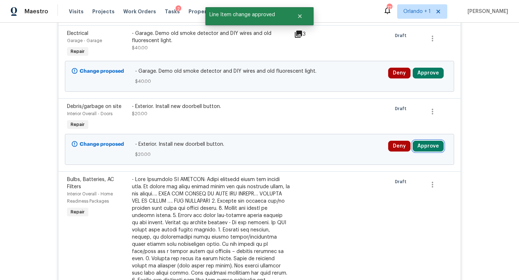
click at [431, 141] on button "Approve" at bounding box center [428, 146] width 31 height 11
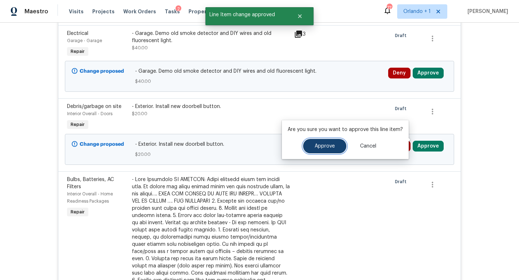
click at [327, 150] on button "Approve" at bounding box center [324, 146] width 43 height 14
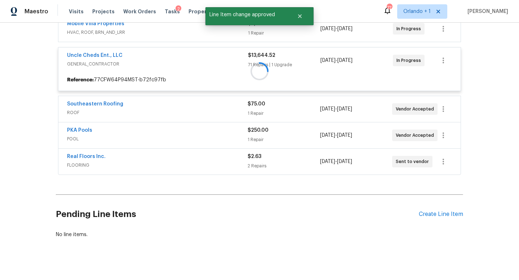
click at [428, 68] on div at bounding box center [259, 71] width 407 height 212
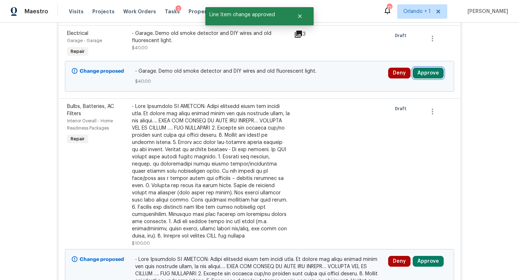
click at [428, 68] on button "Approve" at bounding box center [428, 73] width 31 height 11
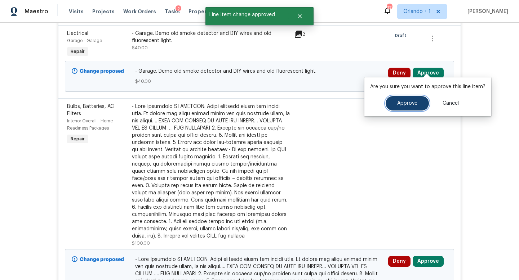
click at [405, 102] on span "Approve" at bounding box center [407, 103] width 20 height 5
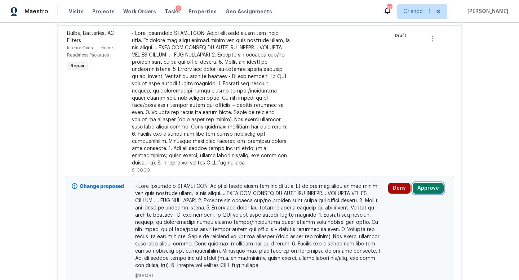
click at [427, 183] on button "Approve" at bounding box center [428, 188] width 31 height 11
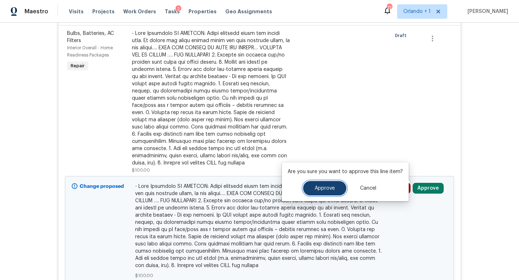
click at [335, 190] on button "Approve" at bounding box center [324, 188] width 43 height 14
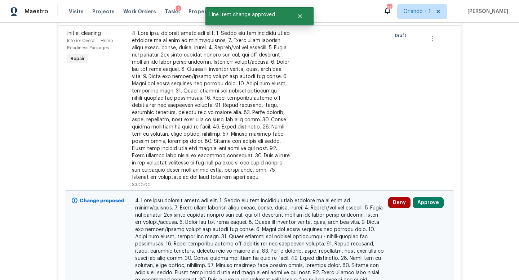
scroll to position [279, 0]
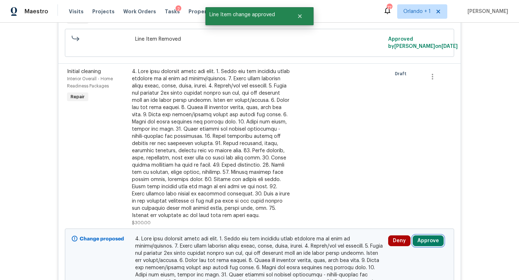
click at [424, 236] on button "Approve" at bounding box center [428, 241] width 31 height 11
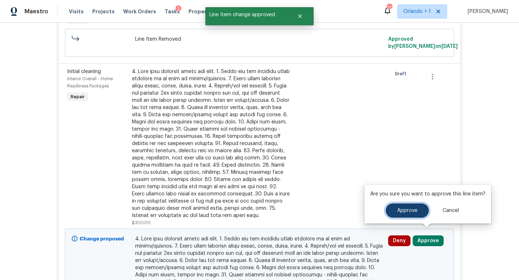
click at [405, 212] on span "Approve" at bounding box center [407, 210] width 20 height 5
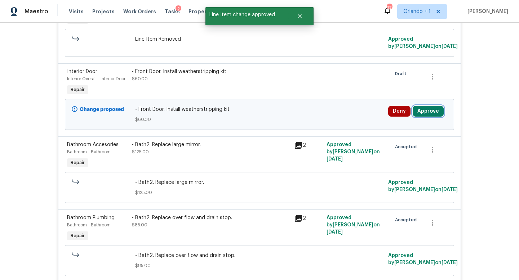
click at [429, 106] on button "Approve" at bounding box center [428, 111] width 31 height 11
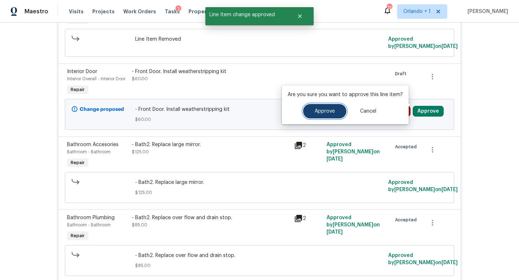
click at [328, 110] on span "Approve" at bounding box center [325, 111] width 20 height 5
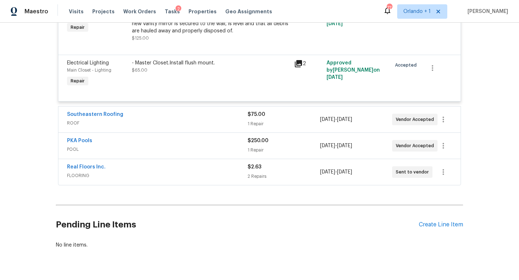
scroll to position [4178, 0]
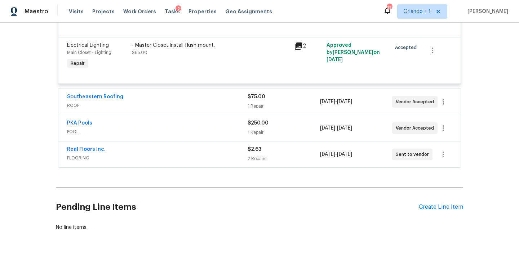
click at [193, 95] on div "Southeastern Roofing" at bounding box center [157, 97] width 181 height 9
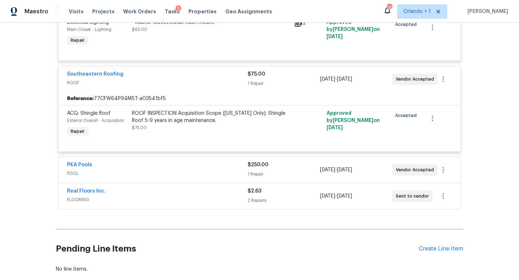
click at [201, 170] on div "PKA Pools" at bounding box center [157, 165] width 181 height 9
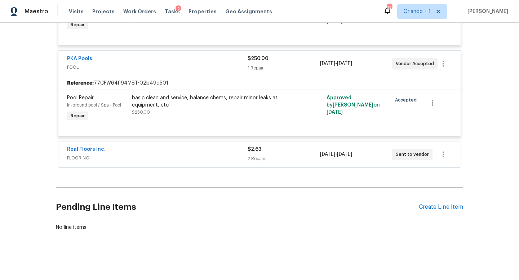
scroll to position [4304, 0]
click at [200, 162] on span "FLOORING" at bounding box center [157, 158] width 181 height 7
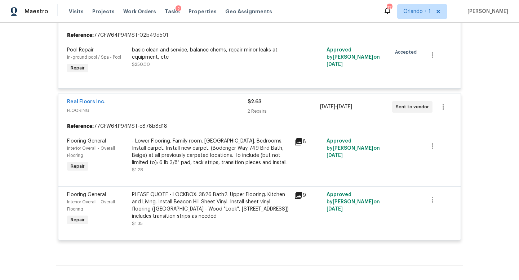
scroll to position [4434, 0]
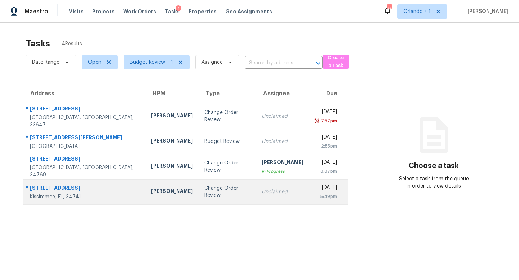
click at [262, 194] on div "Unclaimed" at bounding box center [283, 192] width 42 height 7
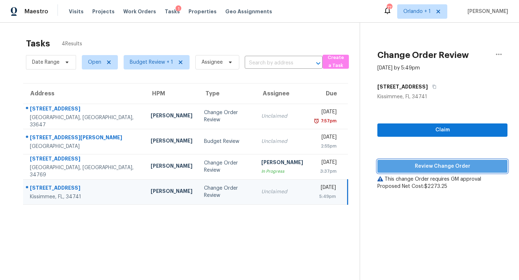
click at [439, 163] on span "Review Change Order" at bounding box center [442, 166] width 119 height 9
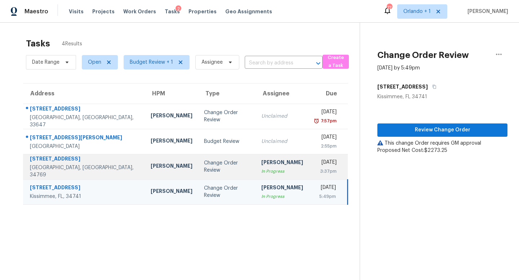
click at [204, 168] on div "Change Order Review" at bounding box center [227, 167] width 46 height 14
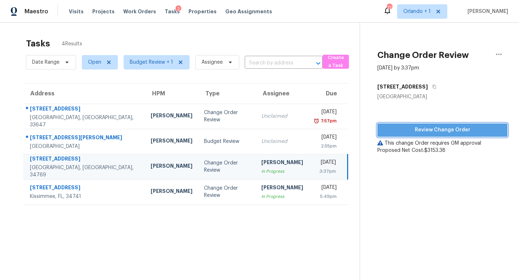
click at [442, 130] on span "Review Change Order" at bounding box center [442, 130] width 119 height 9
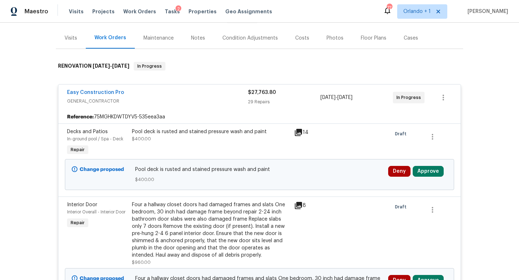
scroll to position [101, 0]
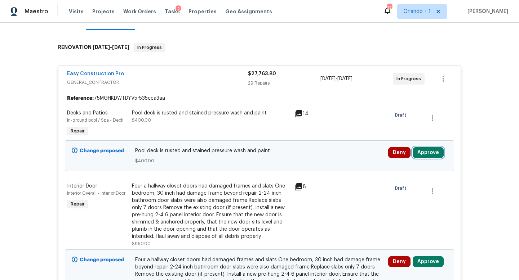
click at [425, 155] on button "Approve" at bounding box center [428, 152] width 31 height 11
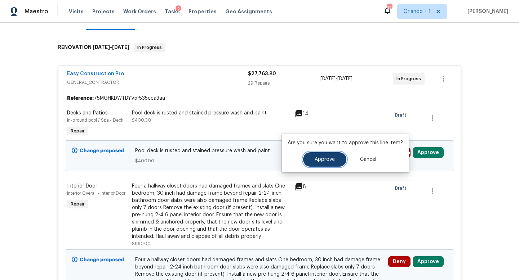
click at [330, 164] on button "Approve" at bounding box center [324, 159] width 43 height 14
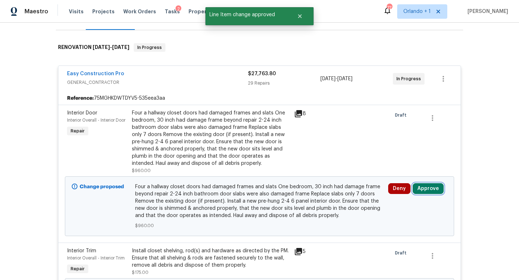
click at [422, 192] on button "Approve" at bounding box center [428, 188] width 31 height 11
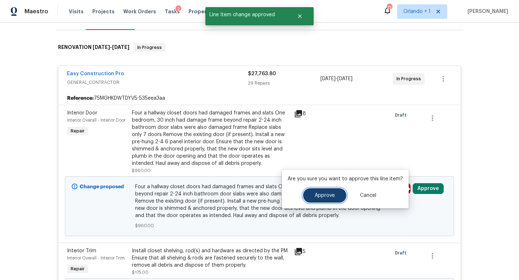
click at [311, 195] on button "Approve" at bounding box center [324, 196] width 43 height 14
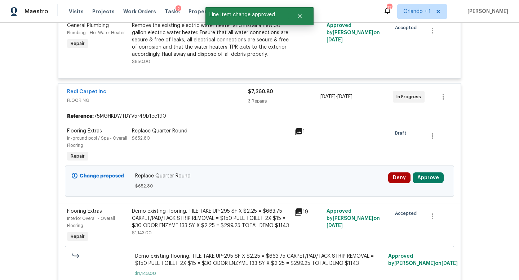
scroll to position [2253, 0]
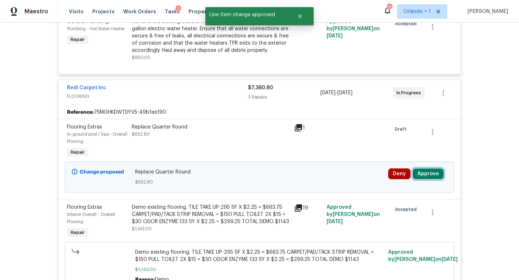
click at [428, 169] on button "Approve" at bounding box center [428, 174] width 31 height 11
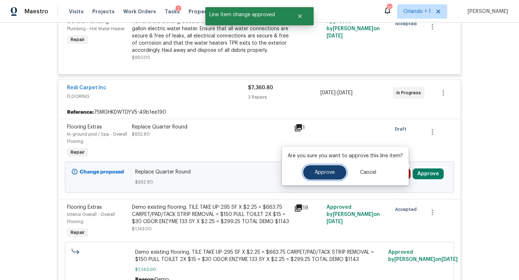
click at [323, 172] on span "Approve" at bounding box center [325, 172] width 20 height 5
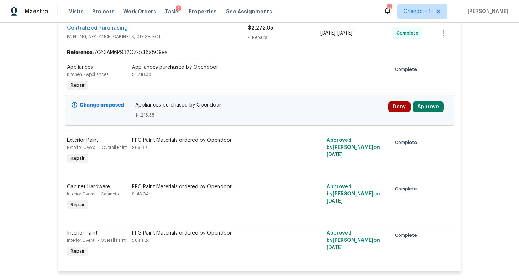
scroll to position [1558, 0]
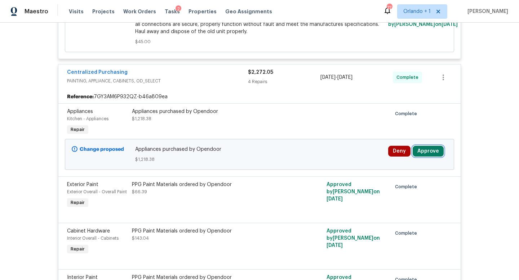
click at [427, 148] on button "Approve" at bounding box center [428, 151] width 31 height 11
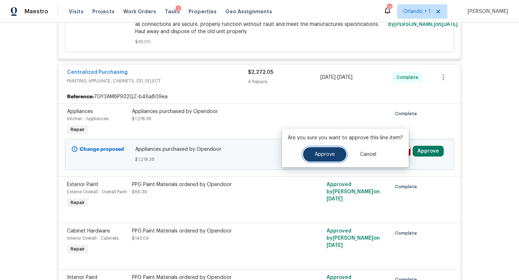
click at [331, 158] on button "Approve" at bounding box center [324, 154] width 43 height 14
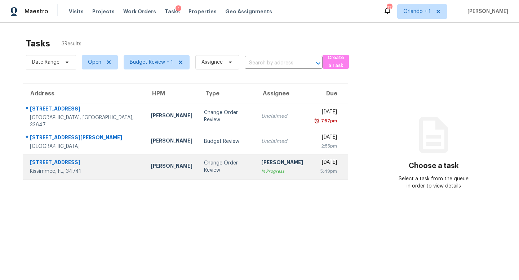
click at [219, 171] on td "Change Order Review" at bounding box center [226, 166] width 57 height 25
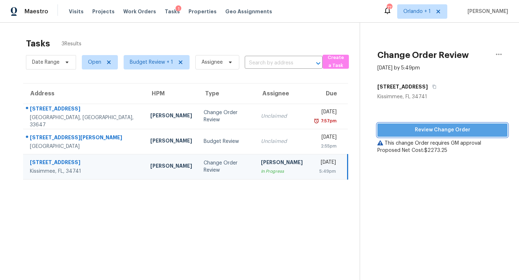
click at [442, 130] on span "Review Change Order" at bounding box center [442, 130] width 119 height 9
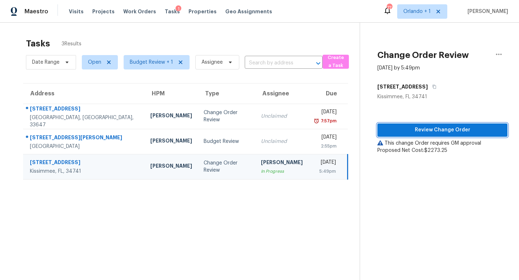
scroll to position [23, 0]
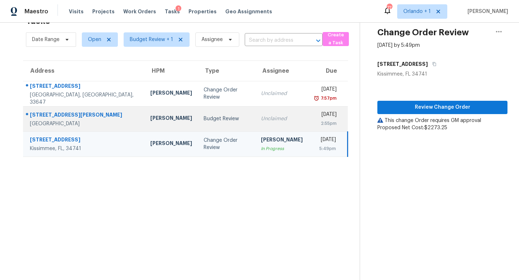
click at [255, 118] on td "Unclaimed" at bounding box center [281, 118] width 53 height 25
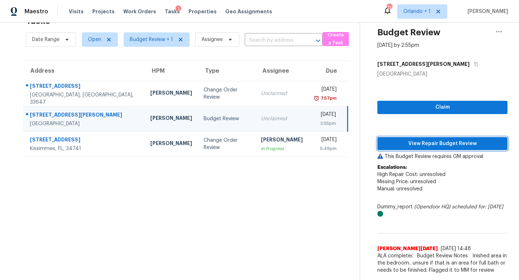
click at [436, 143] on span "View Repair Budget Review" at bounding box center [442, 143] width 119 height 9
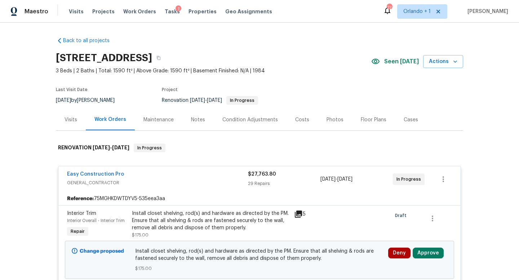
scroll to position [103, 0]
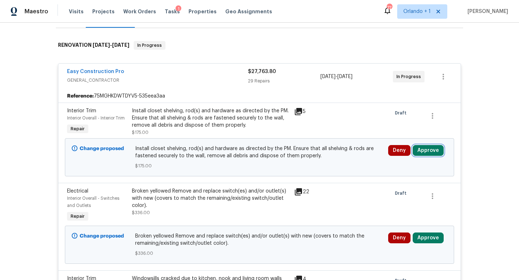
click at [430, 152] on button "Approve" at bounding box center [428, 150] width 31 height 11
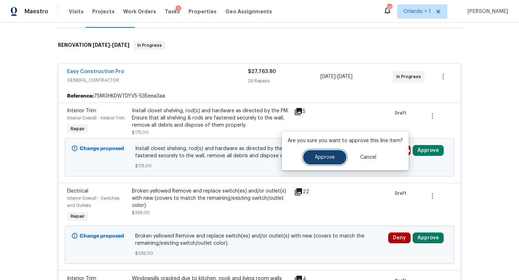
click at [327, 157] on span "Approve" at bounding box center [325, 157] width 20 height 5
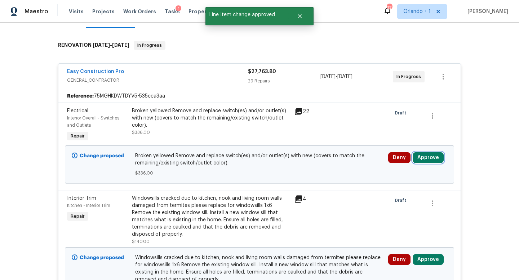
click at [428, 159] on button "Approve" at bounding box center [428, 157] width 31 height 11
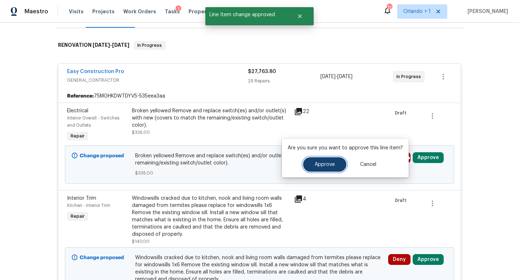
click at [324, 167] on span "Approve" at bounding box center [325, 164] width 20 height 5
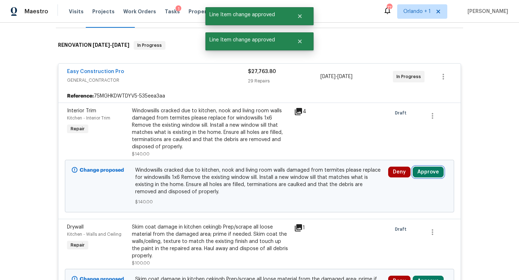
click at [428, 174] on button "Approve" at bounding box center [428, 172] width 31 height 11
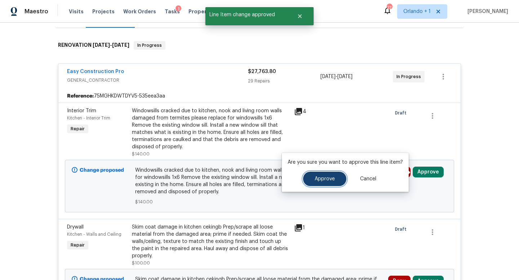
click at [331, 180] on span "Approve" at bounding box center [325, 179] width 20 height 5
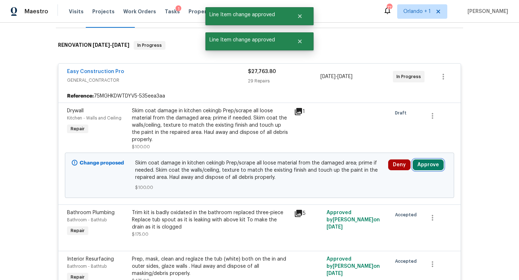
click at [426, 164] on button "Approve" at bounding box center [428, 165] width 31 height 11
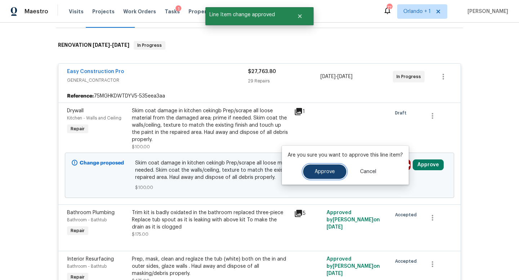
click at [329, 175] on button "Approve" at bounding box center [324, 172] width 43 height 14
